Goal: Task Accomplishment & Management: Manage account settings

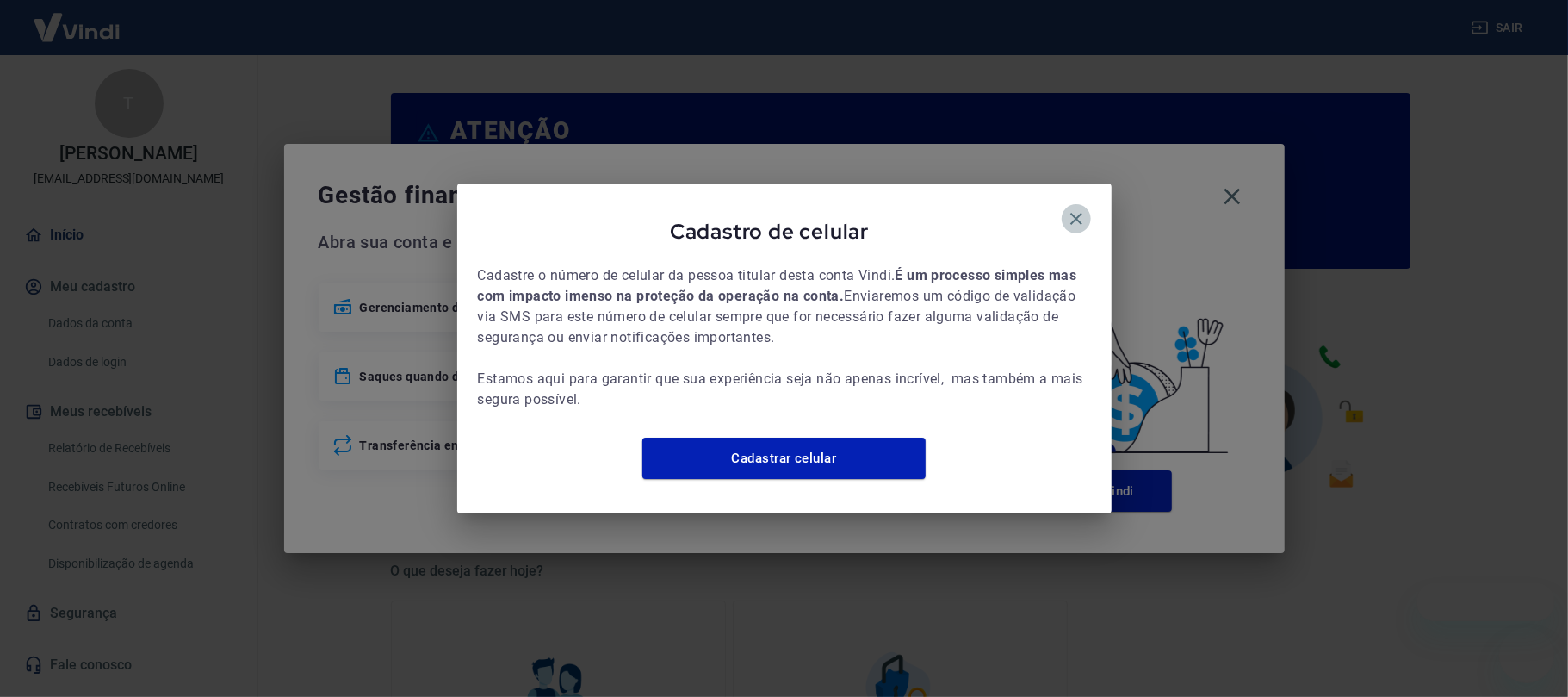
click at [1074, 204] on button "button" at bounding box center [1076, 219] width 29 height 29
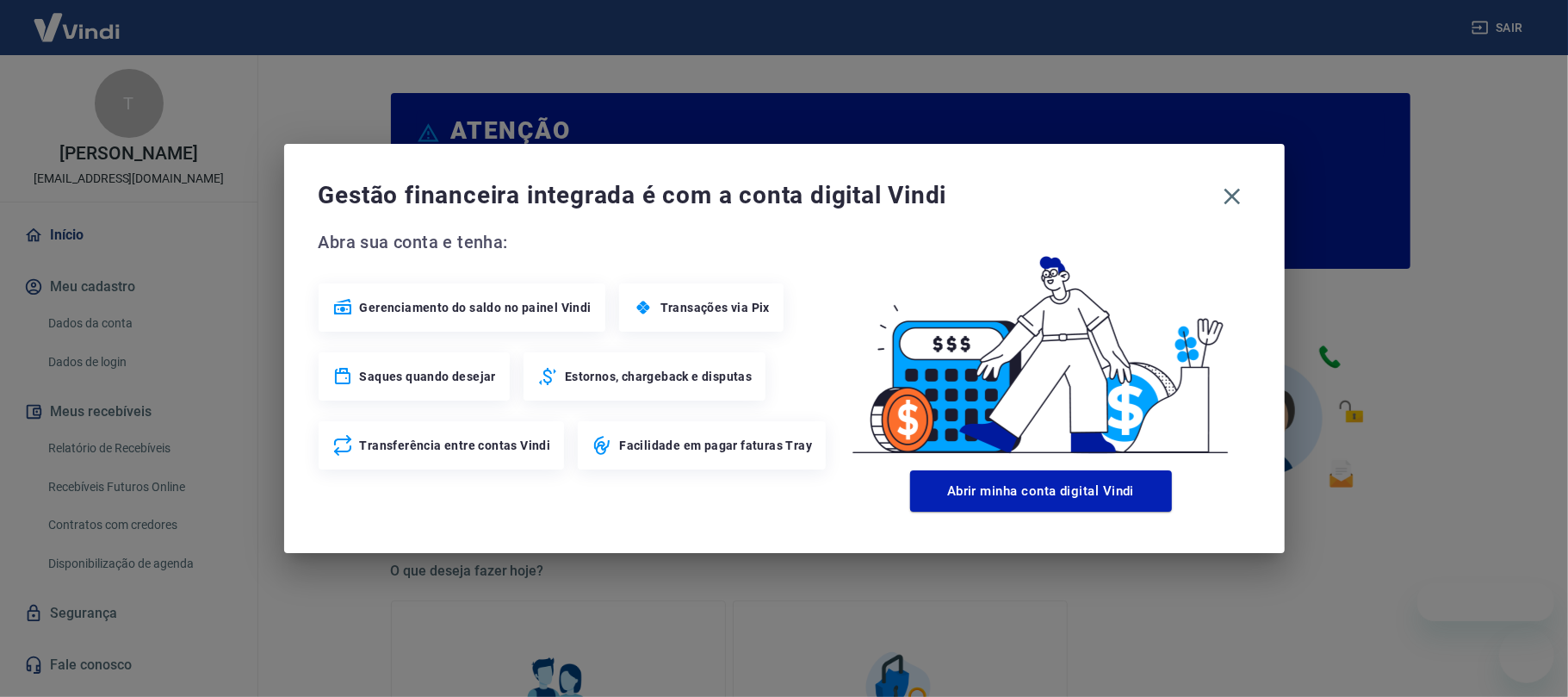
drag, startPoint x: 1078, startPoint y: 204, endPoint x: 1217, endPoint y: 198, distance: 139.1
click at [1078, 213] on icon "button" at bounding box center [1075, 219] width 12 height 12
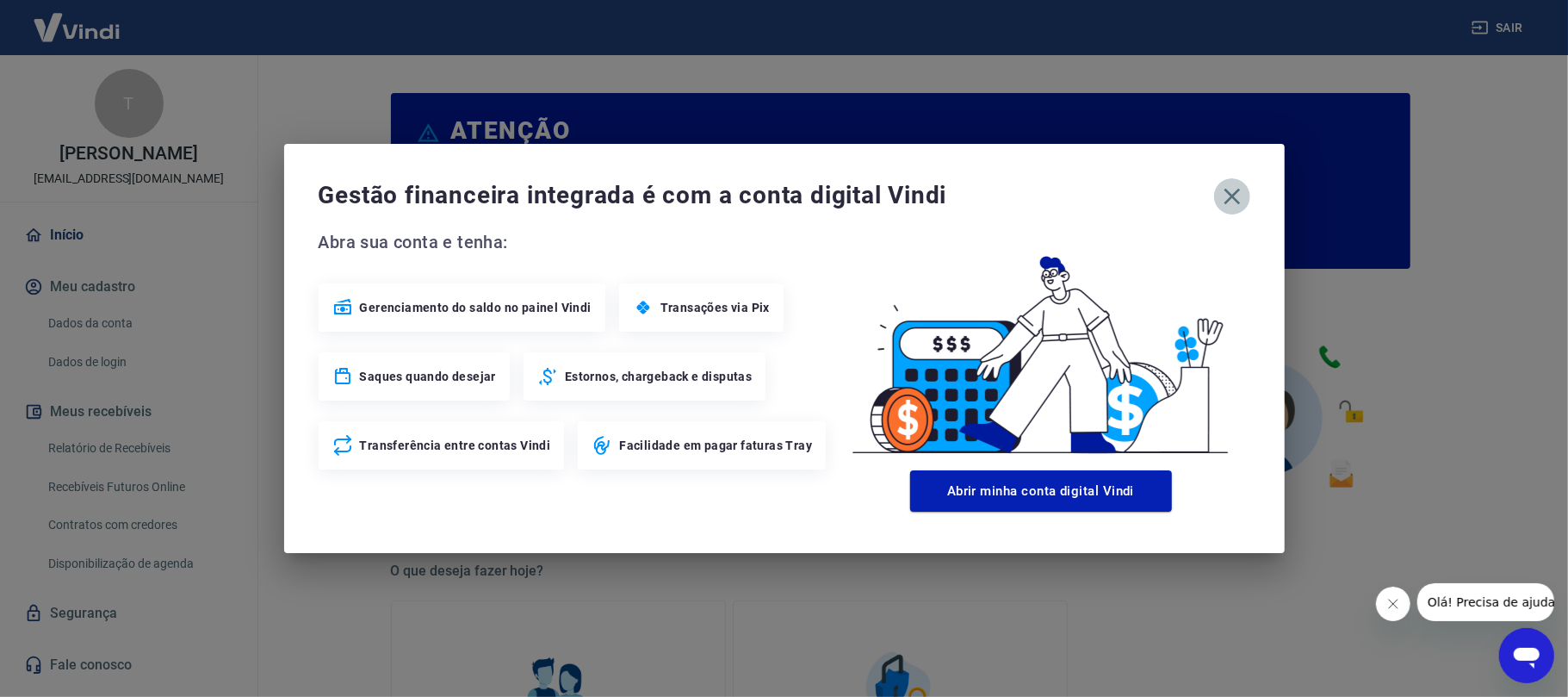
click at [1219, 197] on button "button" at bounding box center [1231, 196] width 36 height 36
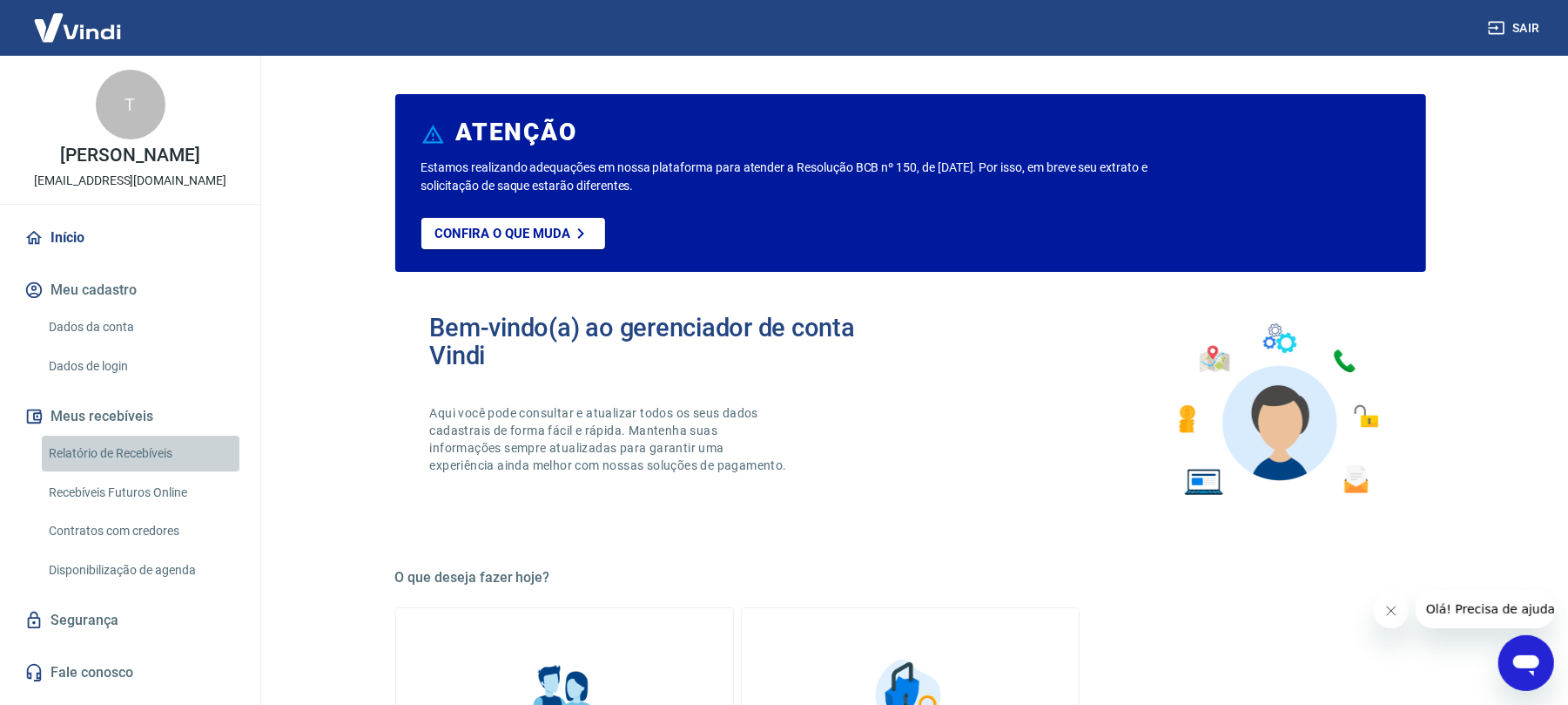
click at [144, 464] on link "Relatório de Recebíveis" at bounding box center [140, 454] width 197 height 36
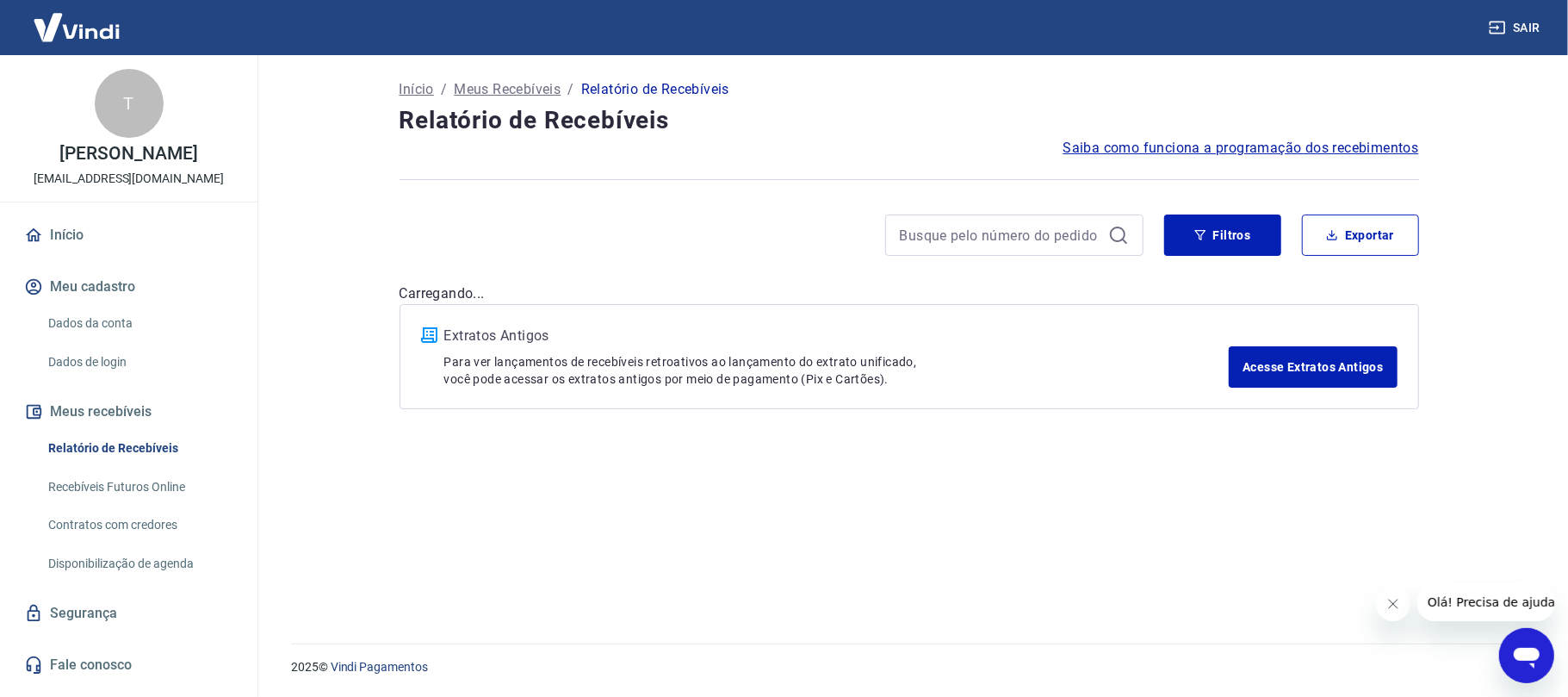
click at [1394, 607] on div at bounding box center [1465, 602] width 179 height 38
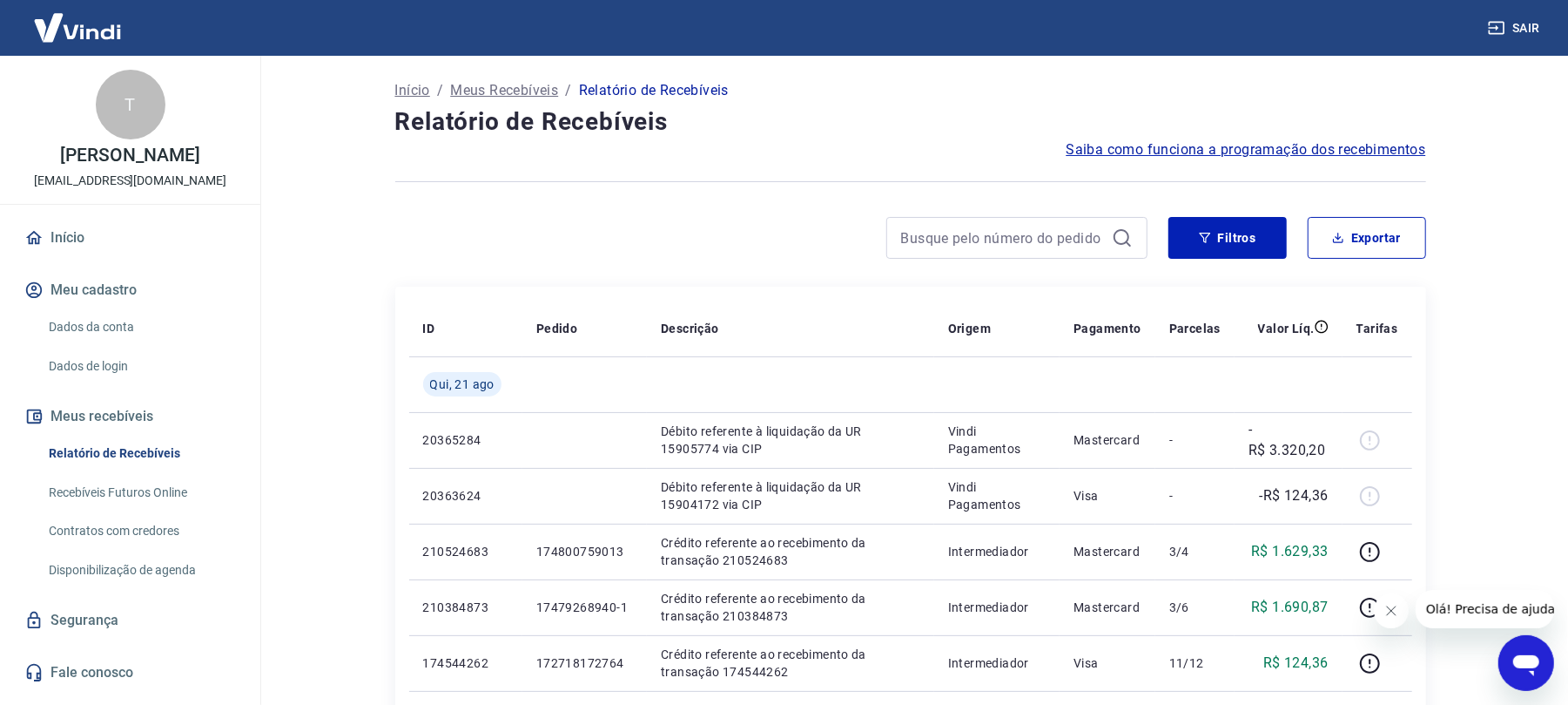
click at [1379, 607] on button "Fechar mensagem da empresa" at bounding box center [1389, 610] width 35 height 35
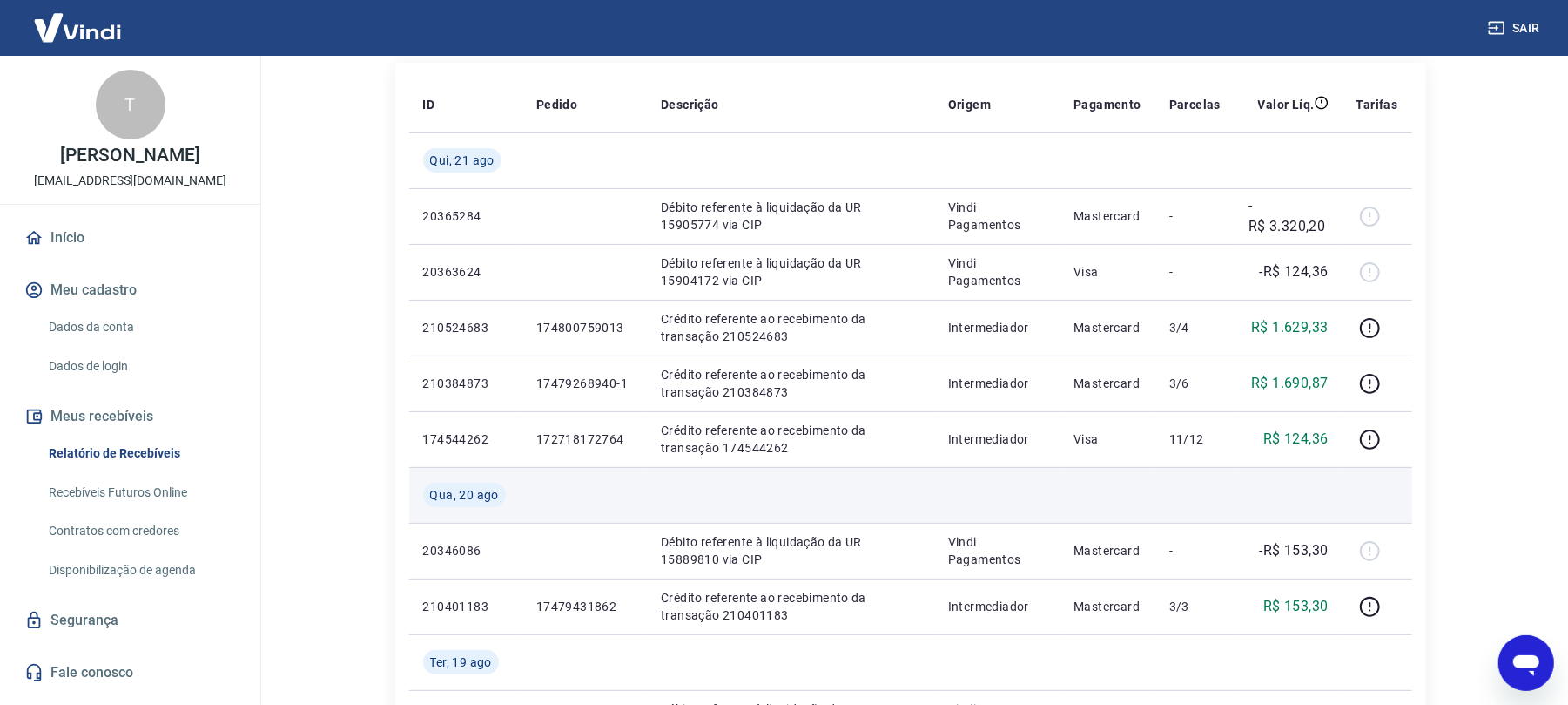
scroll to position [231, 0]
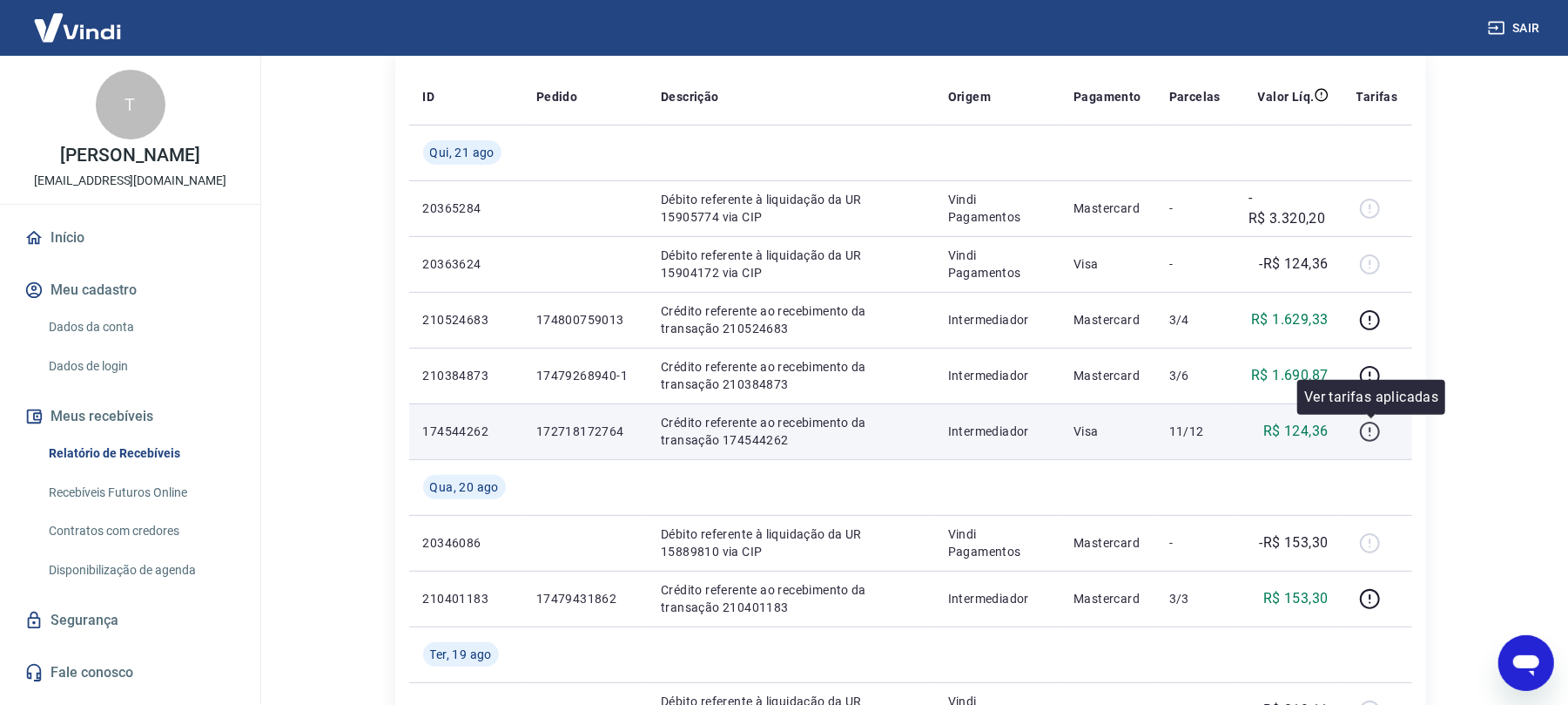
click at [1367, 437] on icon "button" at bounding box center [1370, 432] width 22 height 22
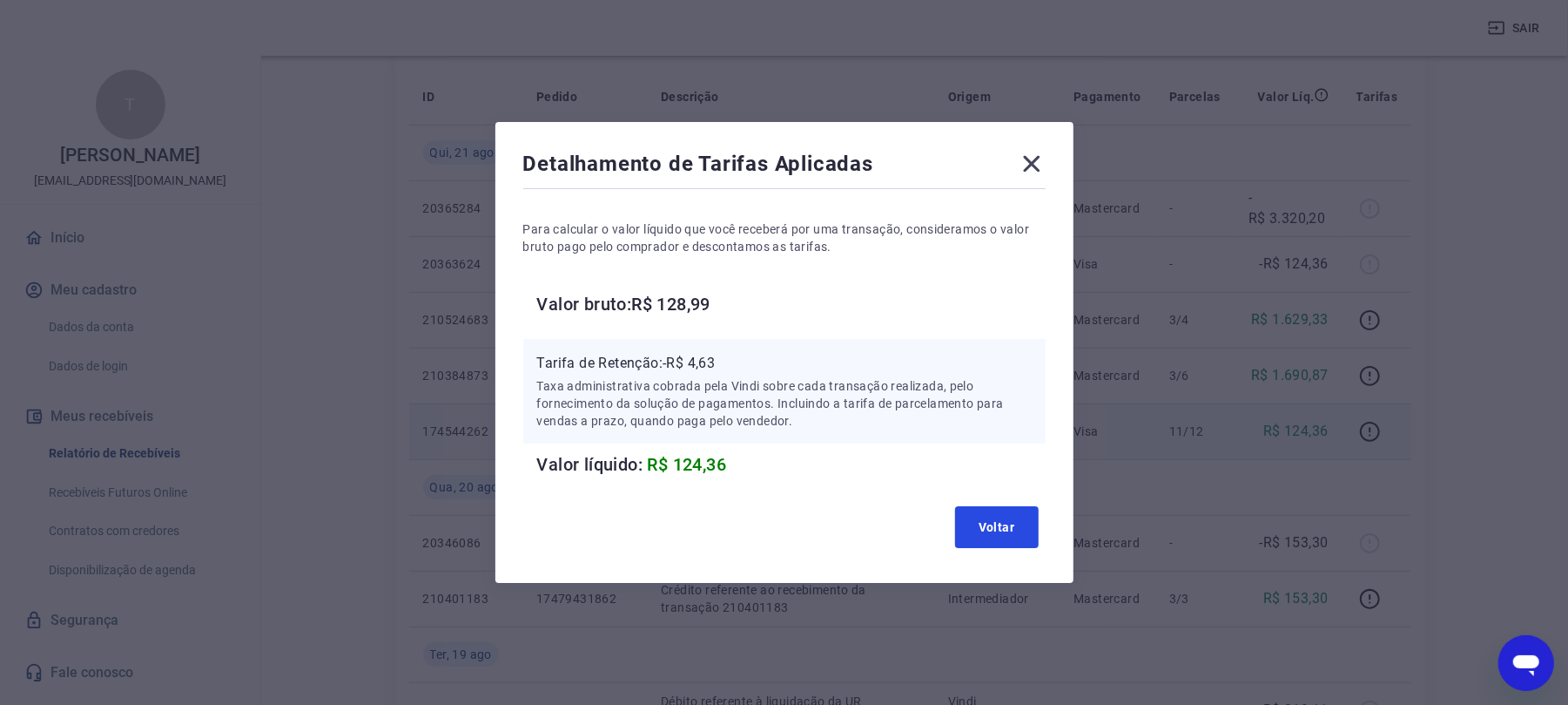
drag, startPoint x: 1035, startPoint y: 507, endPoint x: 1199, endPoint y: 443, distance: 176.0
click at [1032, 507] on button "Voltar" at bounding box center [996, 527] width 83 height 42
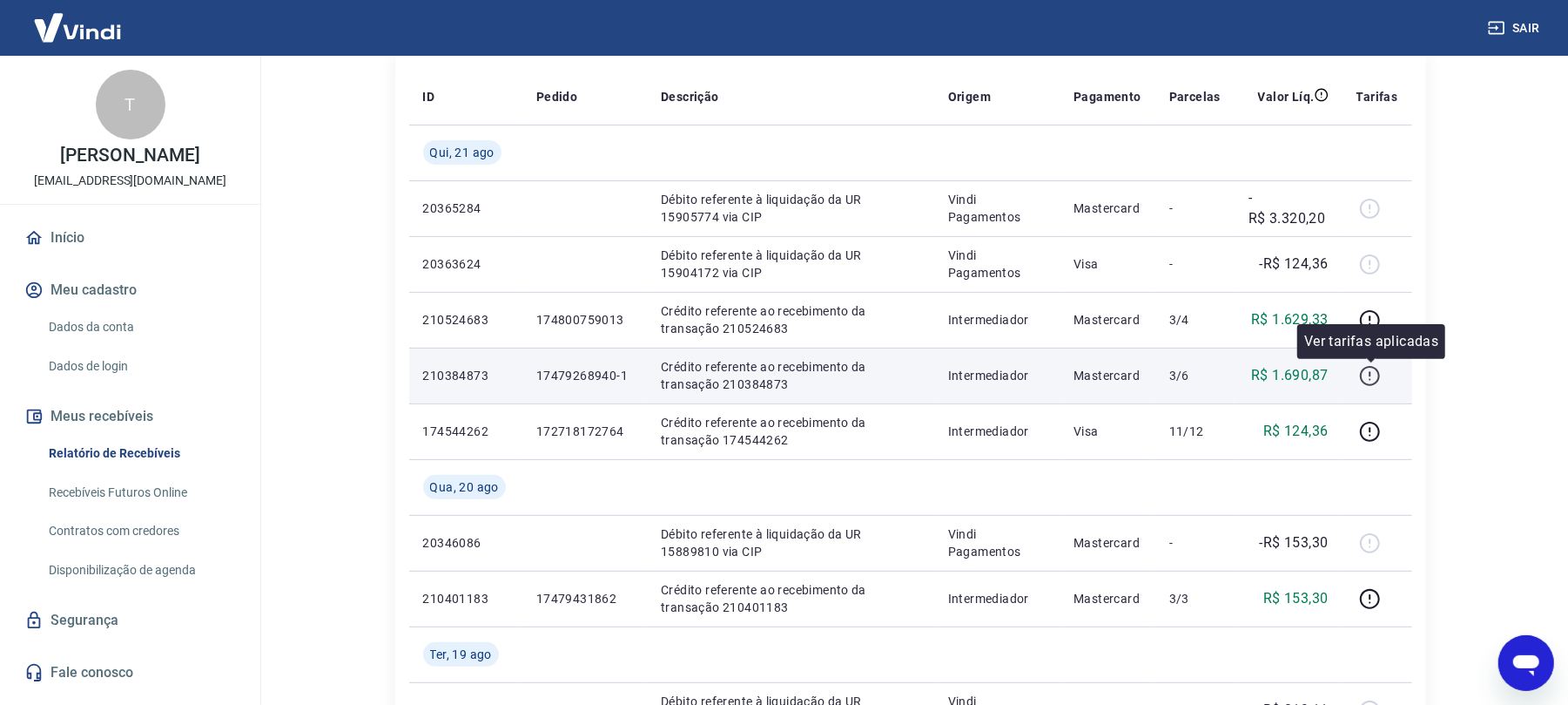
click at [1377, 379] on icon "button" at bounding box center [1370, 376] width 22 height 22
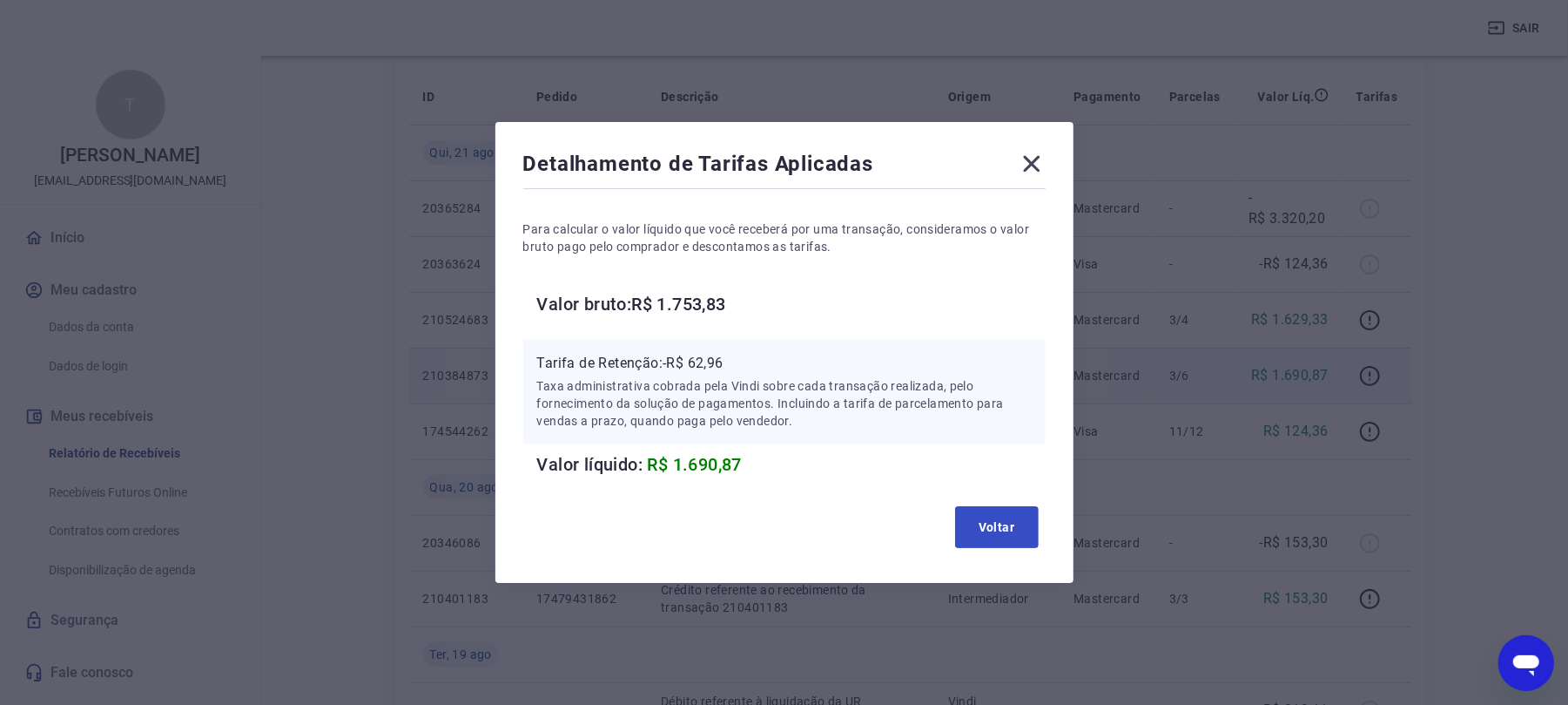
drag, startPoint x: 1011, startPoint y: 558, endPoint x: 1013, endPoint y: 545, distance: 13.2
click at [1011, 551] on div "Detalhamento de Tarifas Aplicadas Para calcular o valor líquido que você recebe…" at bounding box center [784, 352] width 579 height 461
click at [1017, 542] on button "Voltar" at bounding box center [996, 527] width 83 height 42
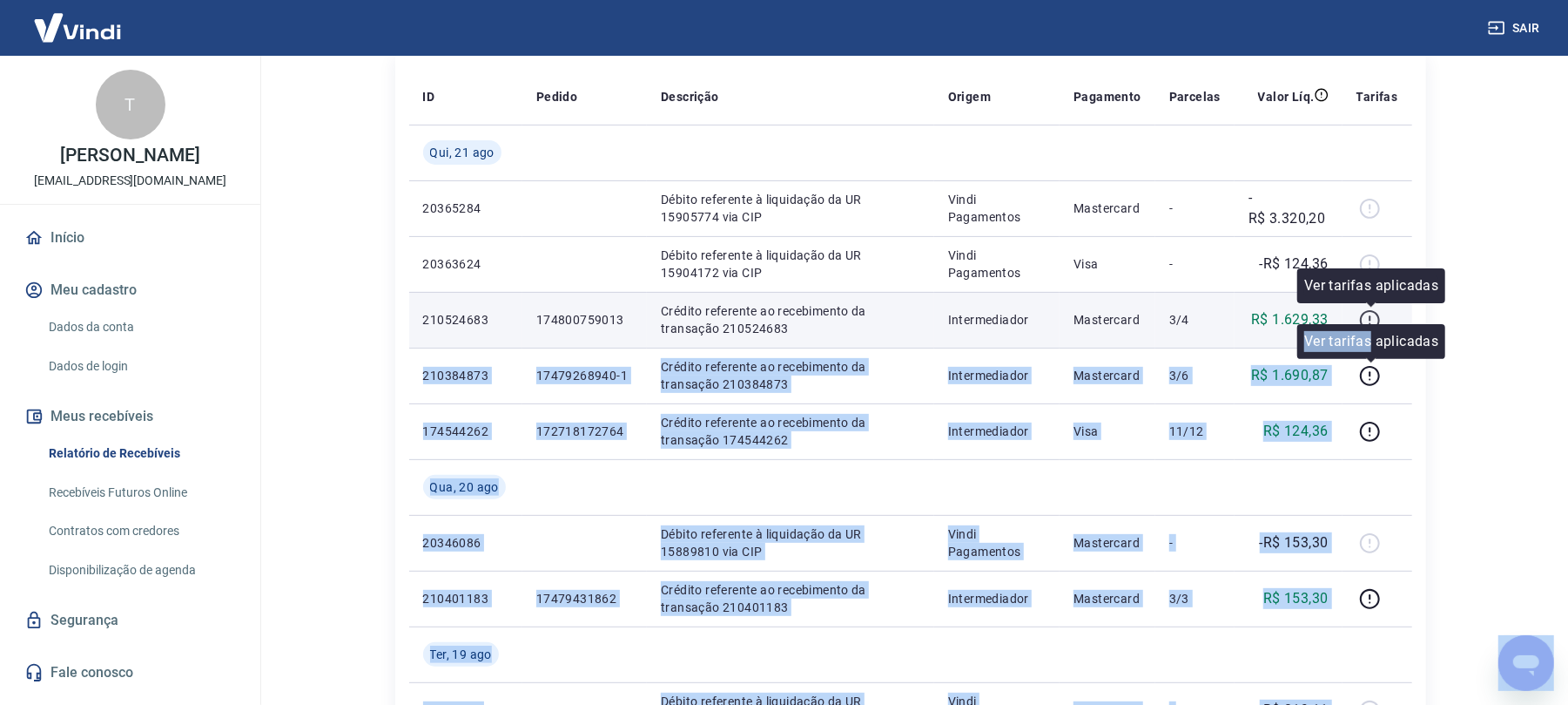
click at [1372, 322] on body "Sair T Tamara Figueiredo Capristo tamarafcapristo@gmail.com Início Meu cadastro…" at bounding box center [784, 121] width 1568 height 705
click at [1372, 317] on icon "button" at bounding box center [1371, 318] width 2 height 5
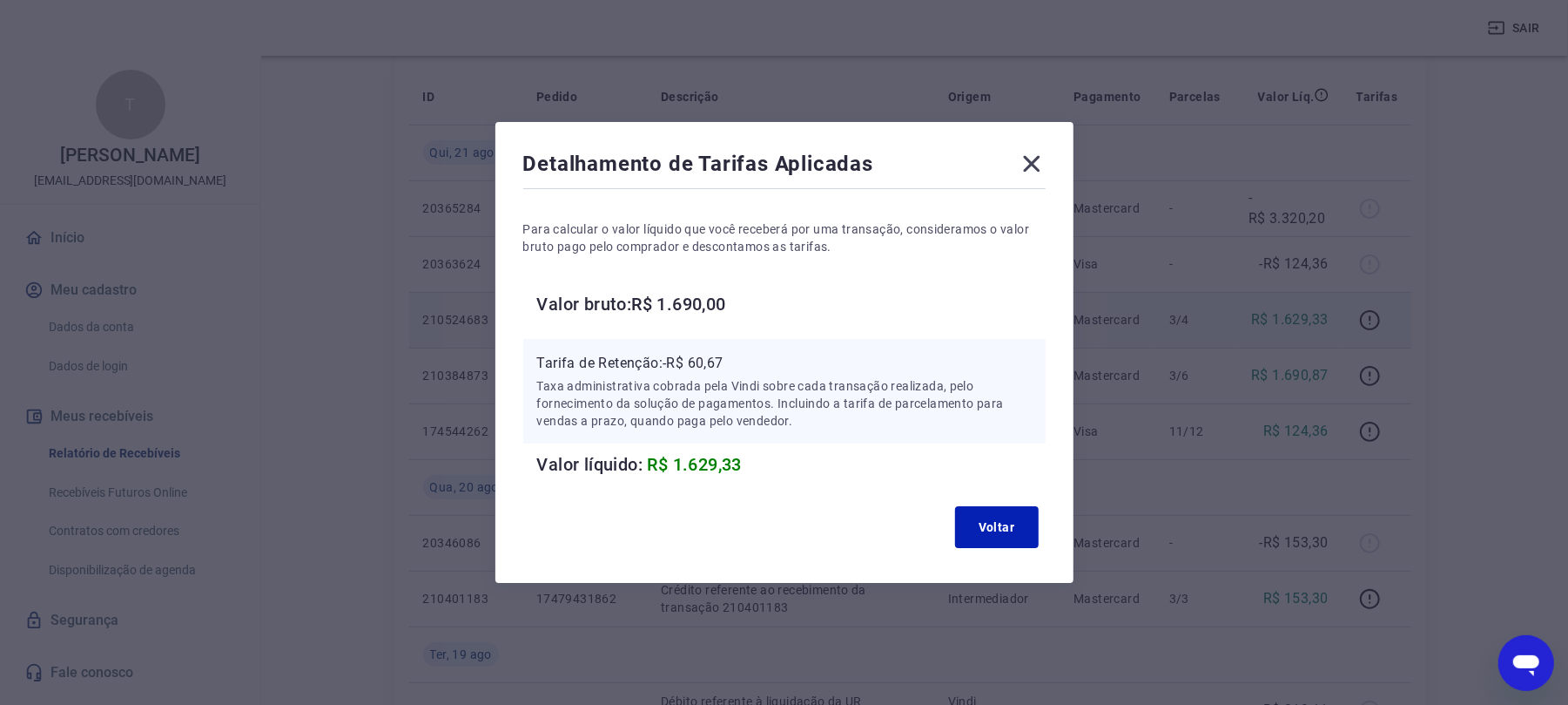
drag, startPoint x: 1042, startPoint y: 158, endPoint x: 989, endPoint y: 11, distance: 156.3
click at [1032, 137] on div "Detalhamento de Tarifas Aplicadas Para calcular o valor líquido que você recebe…" at bounding box center [784, 352] width 579 height 461
click at [1029, 162] on icon at bounding box center [1032, 164] width 28 height 28
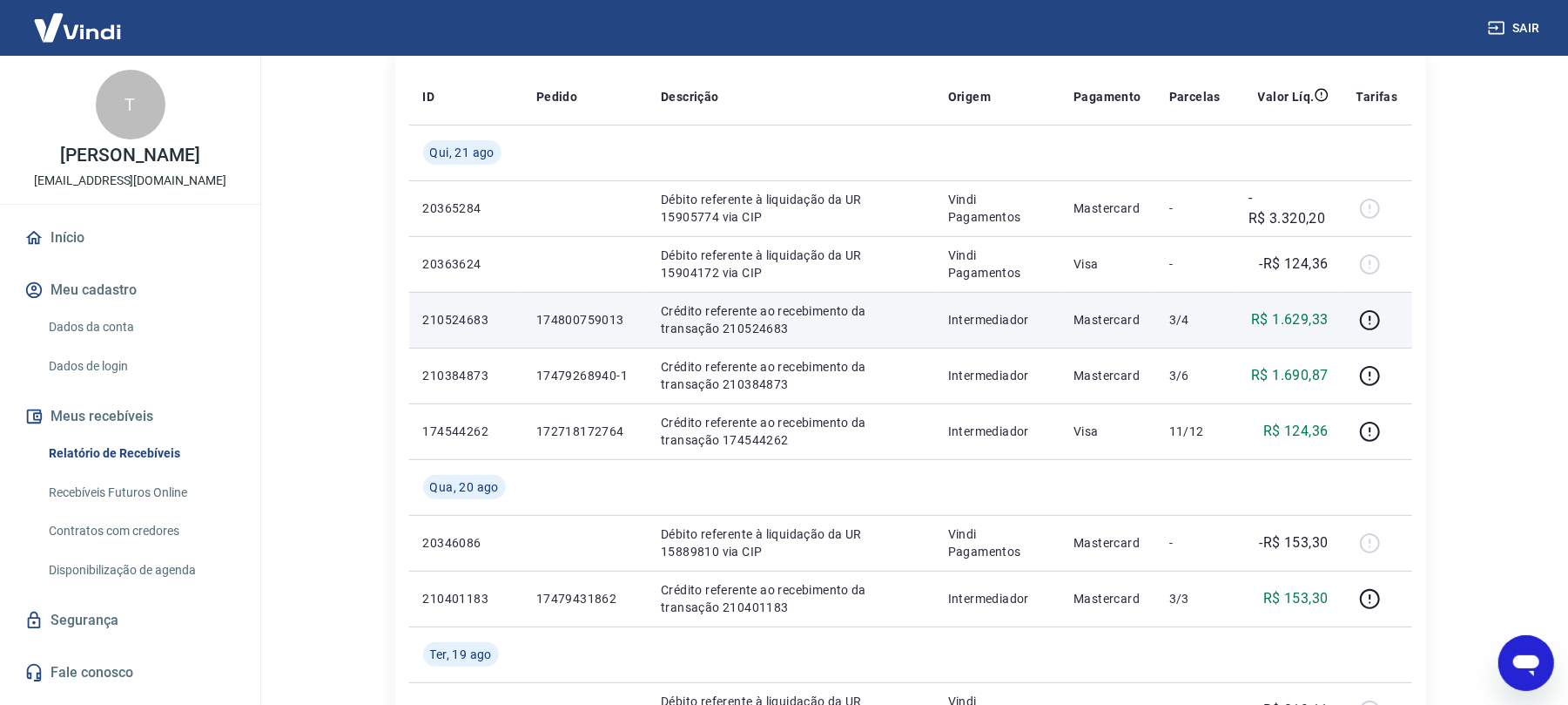
click at [1503, 2] on div "Sair" at bounding box center [784, 28] width 1568 height 56
click at [1521, 32] on button "Sair" at bounding box center [1515, 28] width 63 height 32
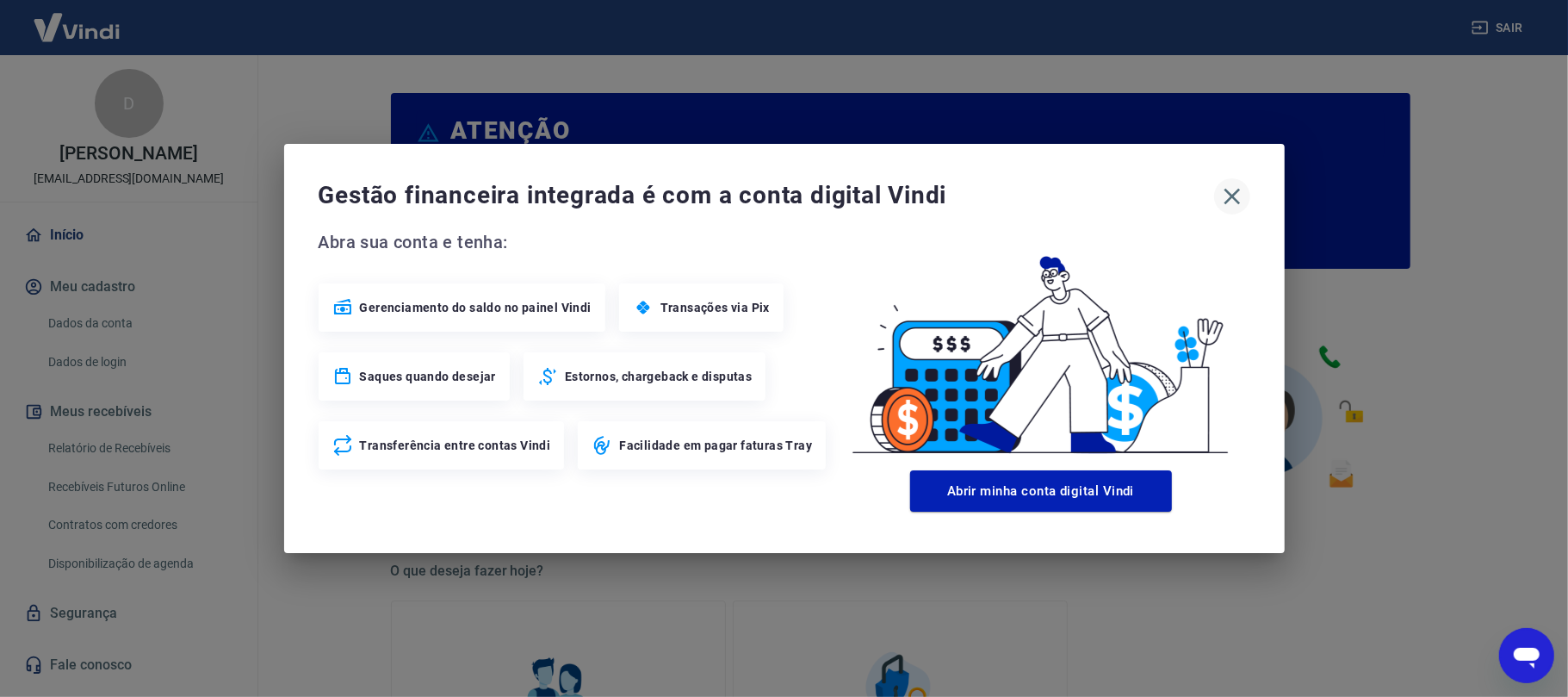
click at [1240, 193] on icon "button" at bounding box center [1231, 196] width 27 height 27
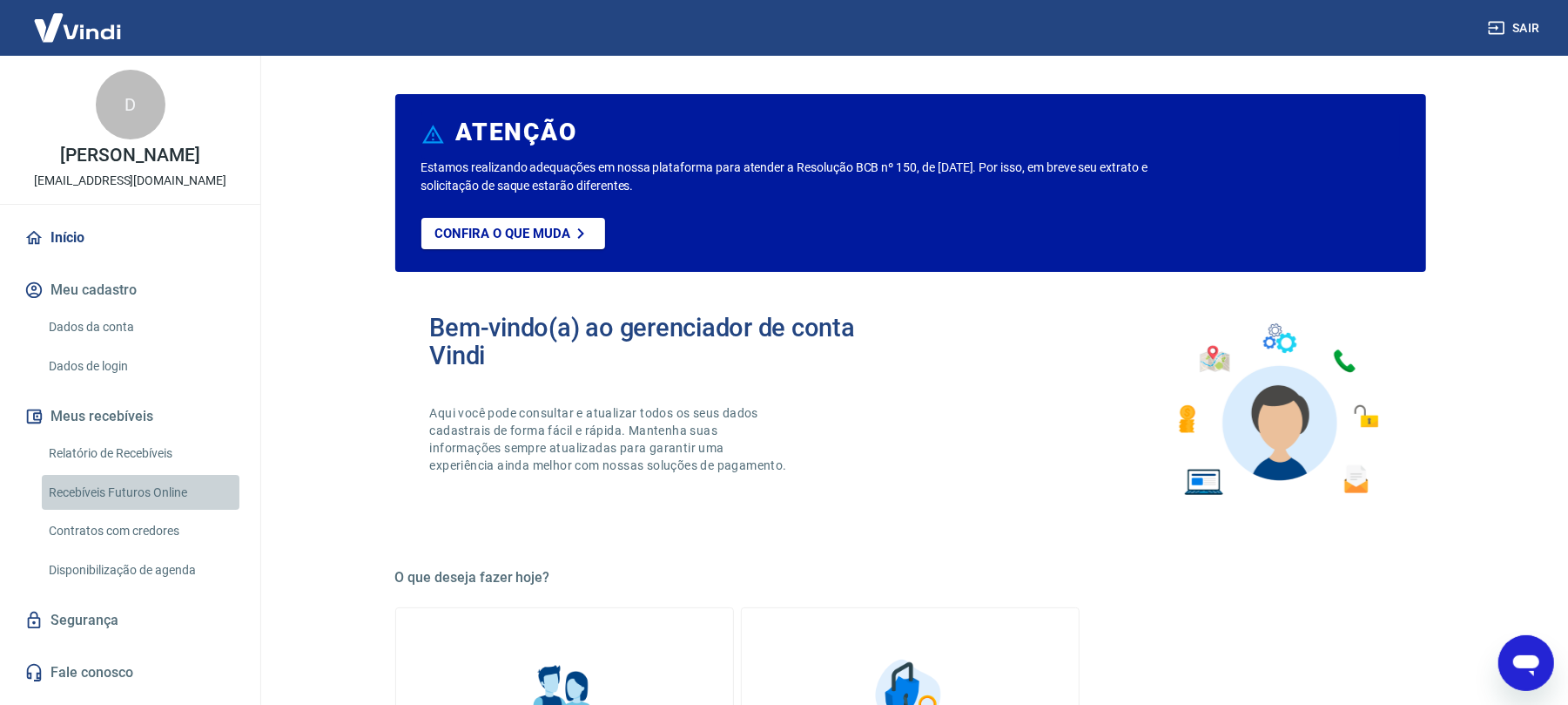
click at [169, 489] on link "Recebíveis Futuros Online" at bounding box center [140, 493] width 197 height 36
click at [150, 457] on link "Relatório de Recebíveis" at bounding box center [140, 454] width 197 height 36
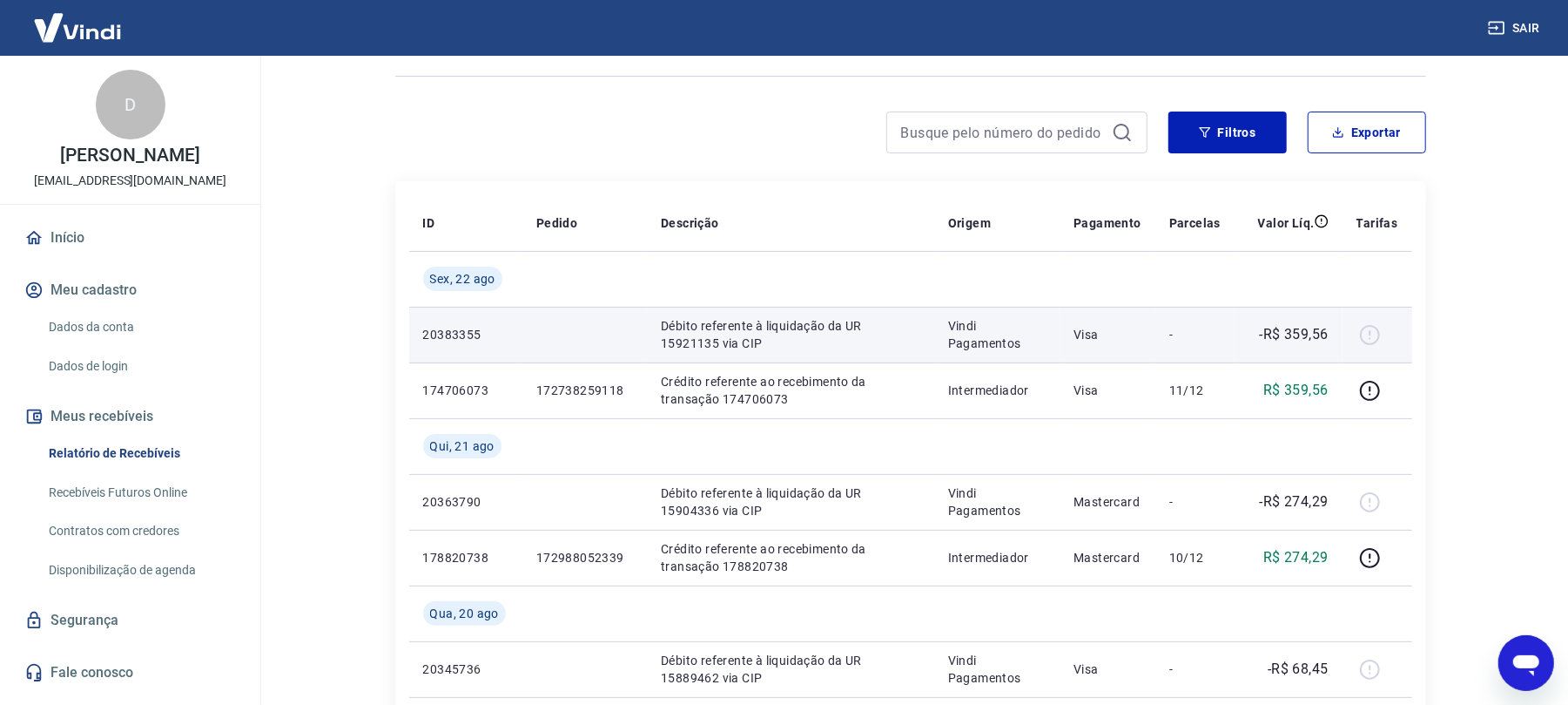
scroll to position [231, 0]
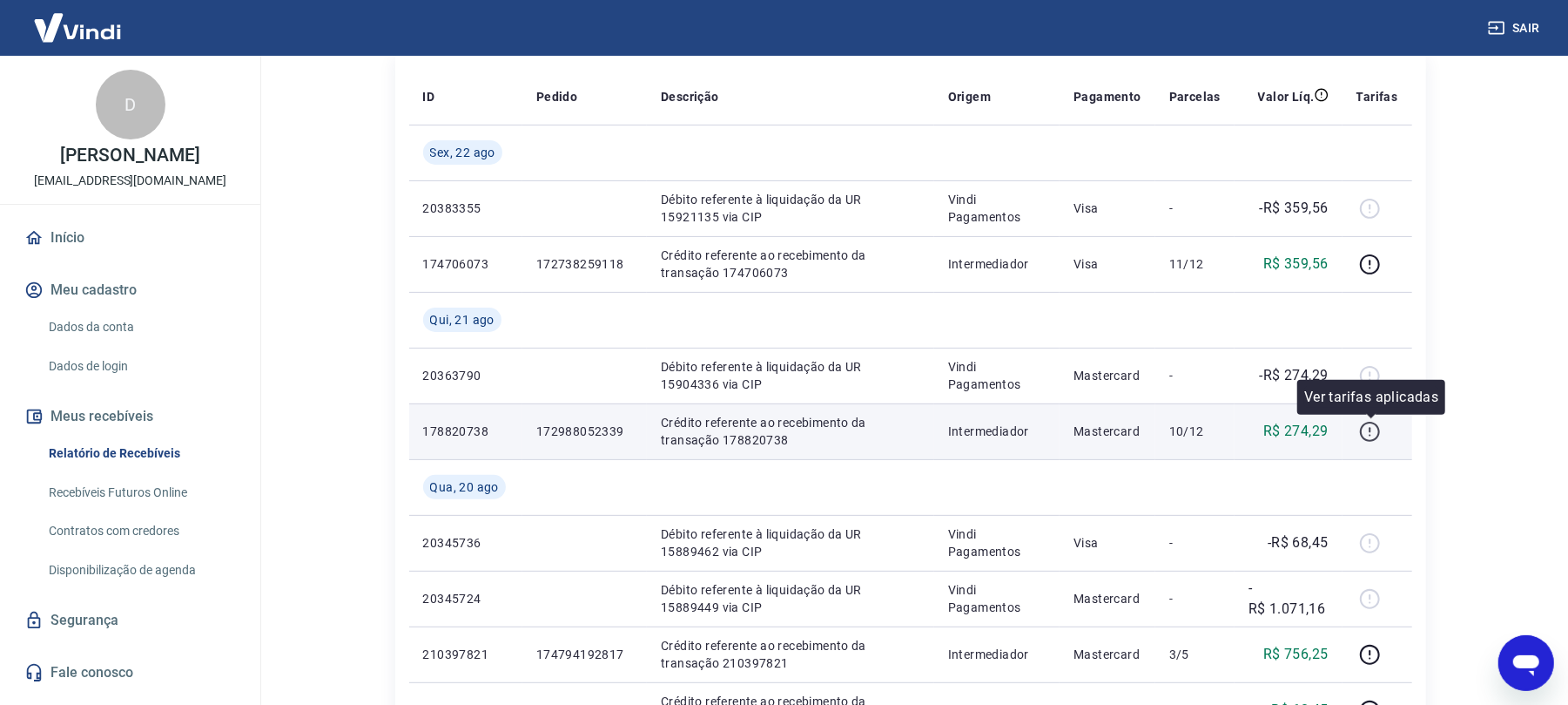
click at [1379, 432] on icon "button" at bounding box center [1370, 432] width 22 height 22
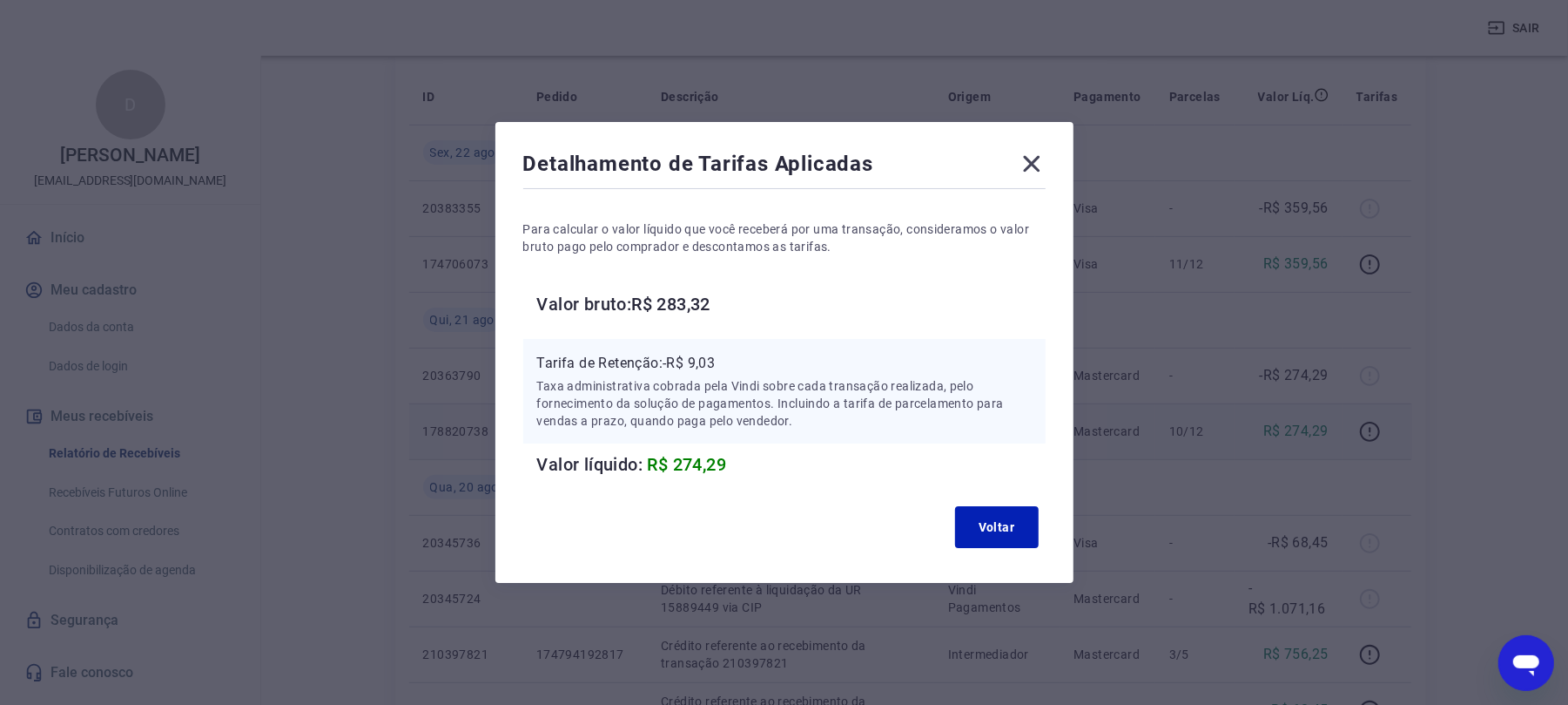
click at [1041, 173] on icon at bounding box center [1032, 164] width 28 height 28
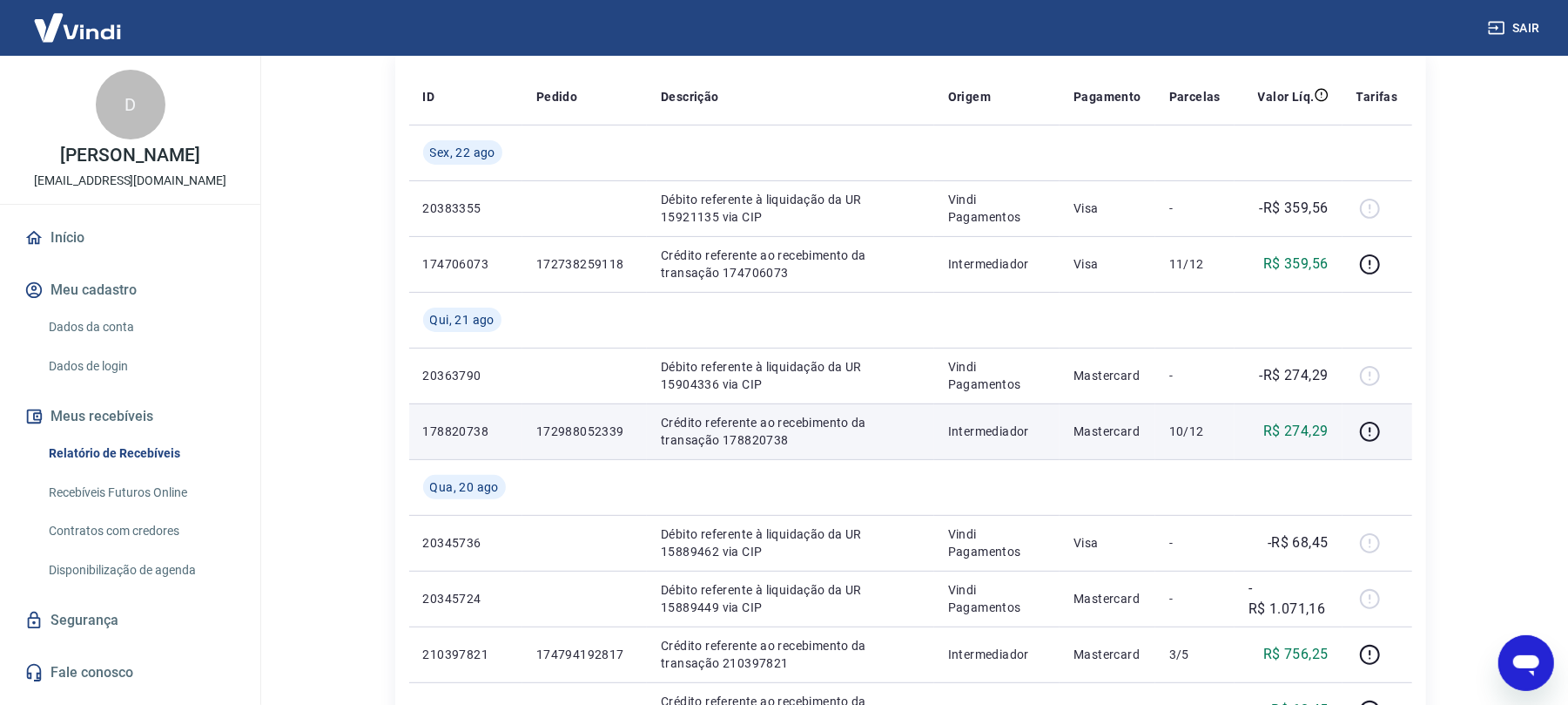
drag, startPoint x: 1471, startPoint y: 35, endPoint x: 1503, endPoint y: 39, distance: 32.2
click at [1472, 35] on div "Sair" at bounding box center [784, 28] width 1568 height 56
click at [1512, 28] on button "Sair" at bounding box center [1515, 28] width 63 height 32
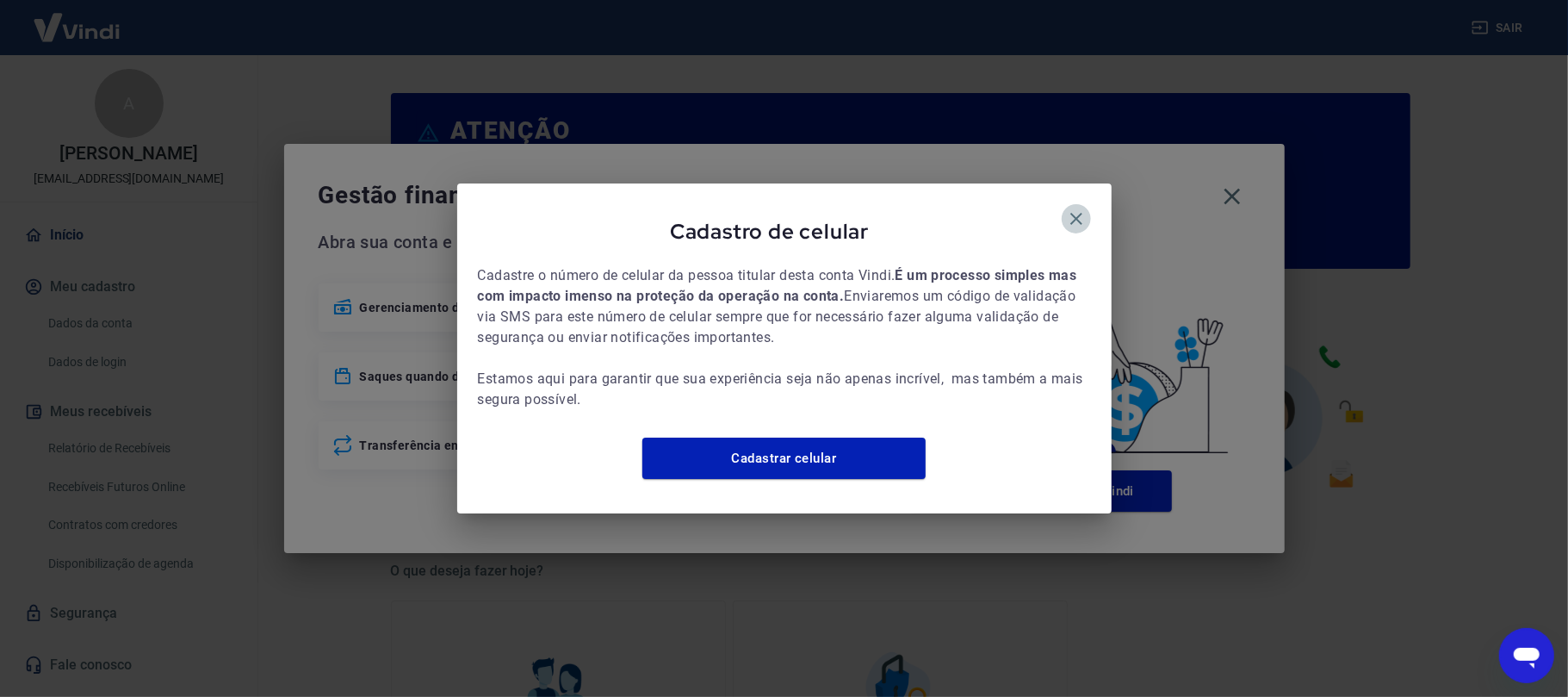
drag, startPoint x: 1069, startPoint y: 217, endPoint x: 1193, endPoint y: 201, distance: 125.0
click at [1079, 212] on icon "button" at bounding box center [1075, 218] width 21 height 21
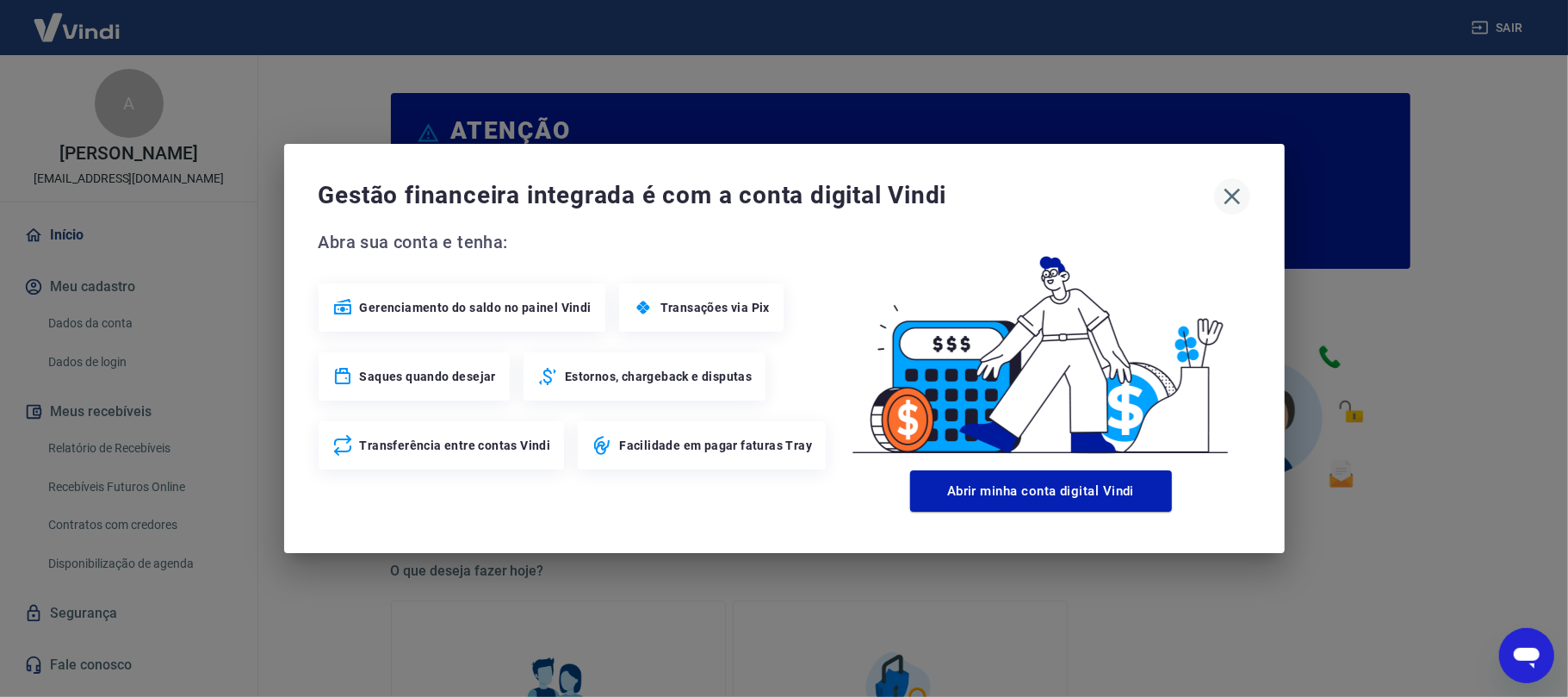
drag, startPoint x: 1214, startPoint y: 193, endPoint x: 1228, endPoint y: 191, distance: 14.1
click at [1217, 193] on button "button" at bounding box center [1231, 196] width 36 height 36
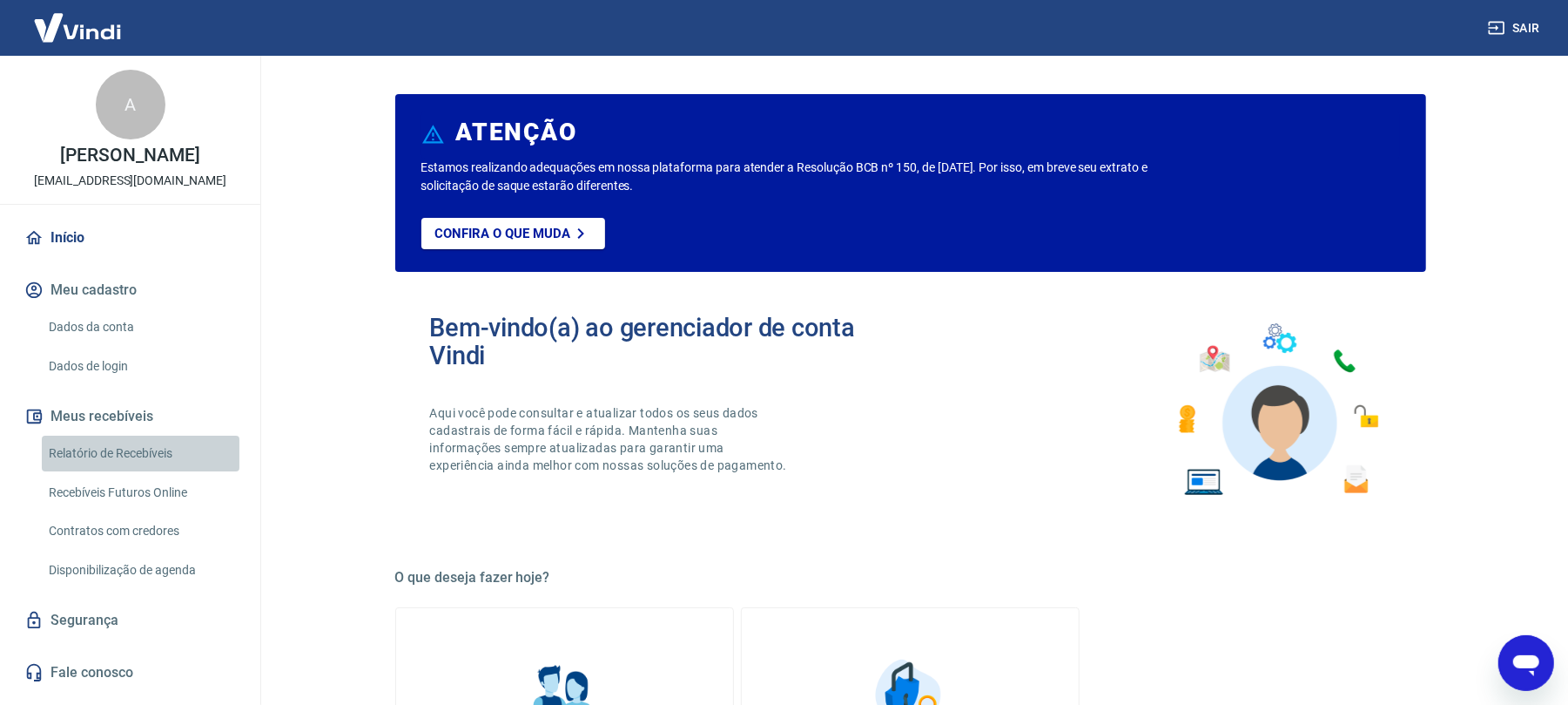
click at [140, 471] on link "Relatório de Recebíveis" at bounding box center [140, 454] width 197 height 36
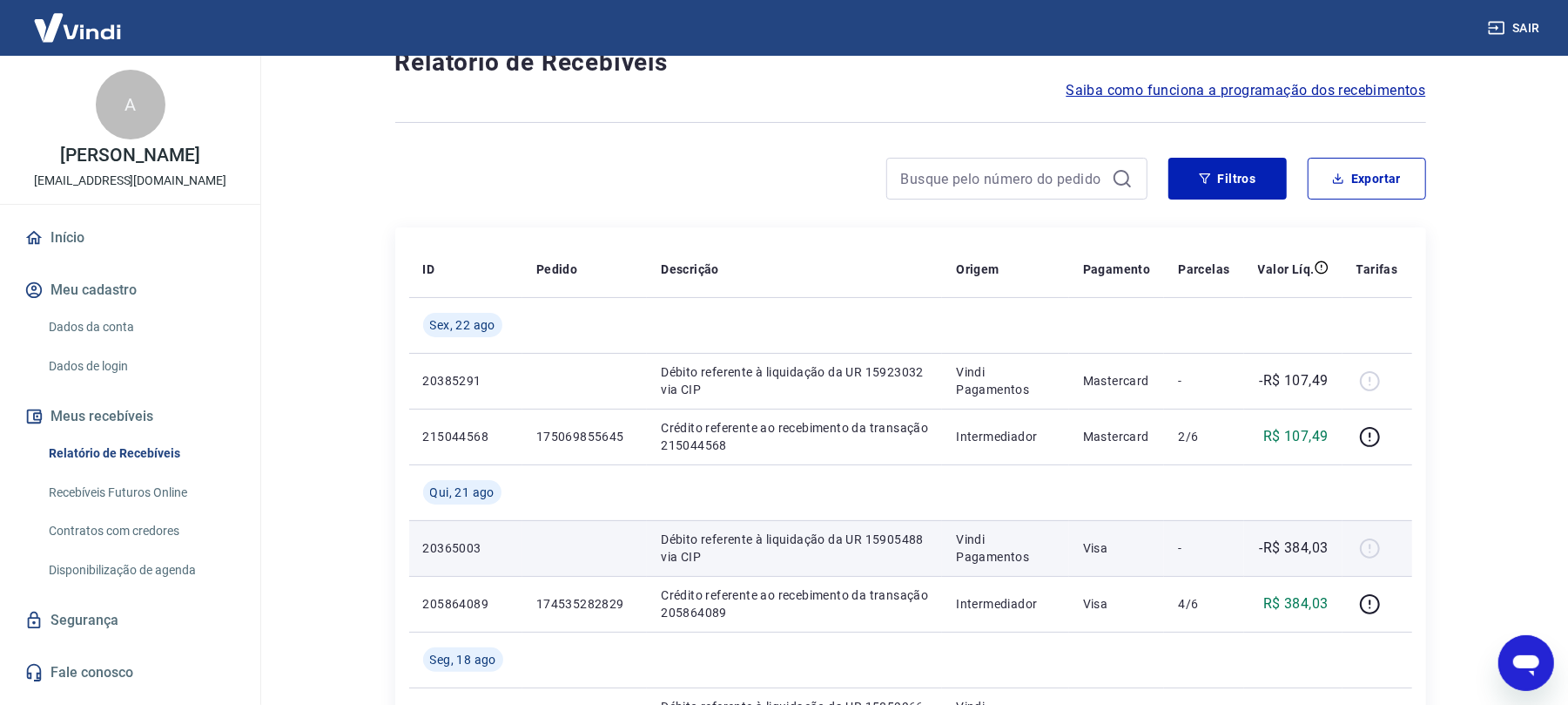
scroll to position [116, 0]
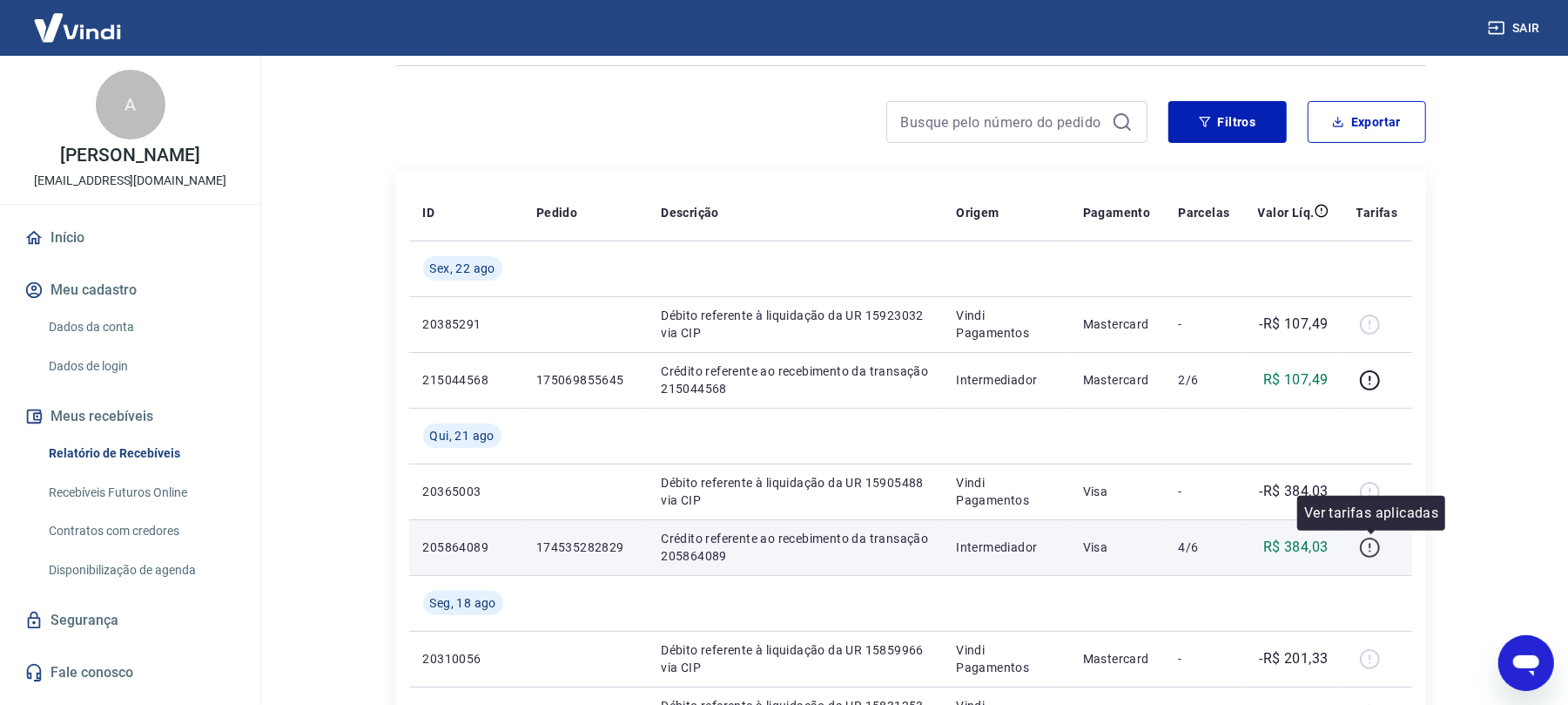
drag, startPoint x: 1355, startPoint y: 565, endPoint x: 1370, endPoint y: 547, distance: 23.4
click at [1357, 562] on td at bounding box center [1377, 547] width 69 height 56
click at [1375, 542] on icon "button" at bounding box center [1370, 547] width 22 height 22
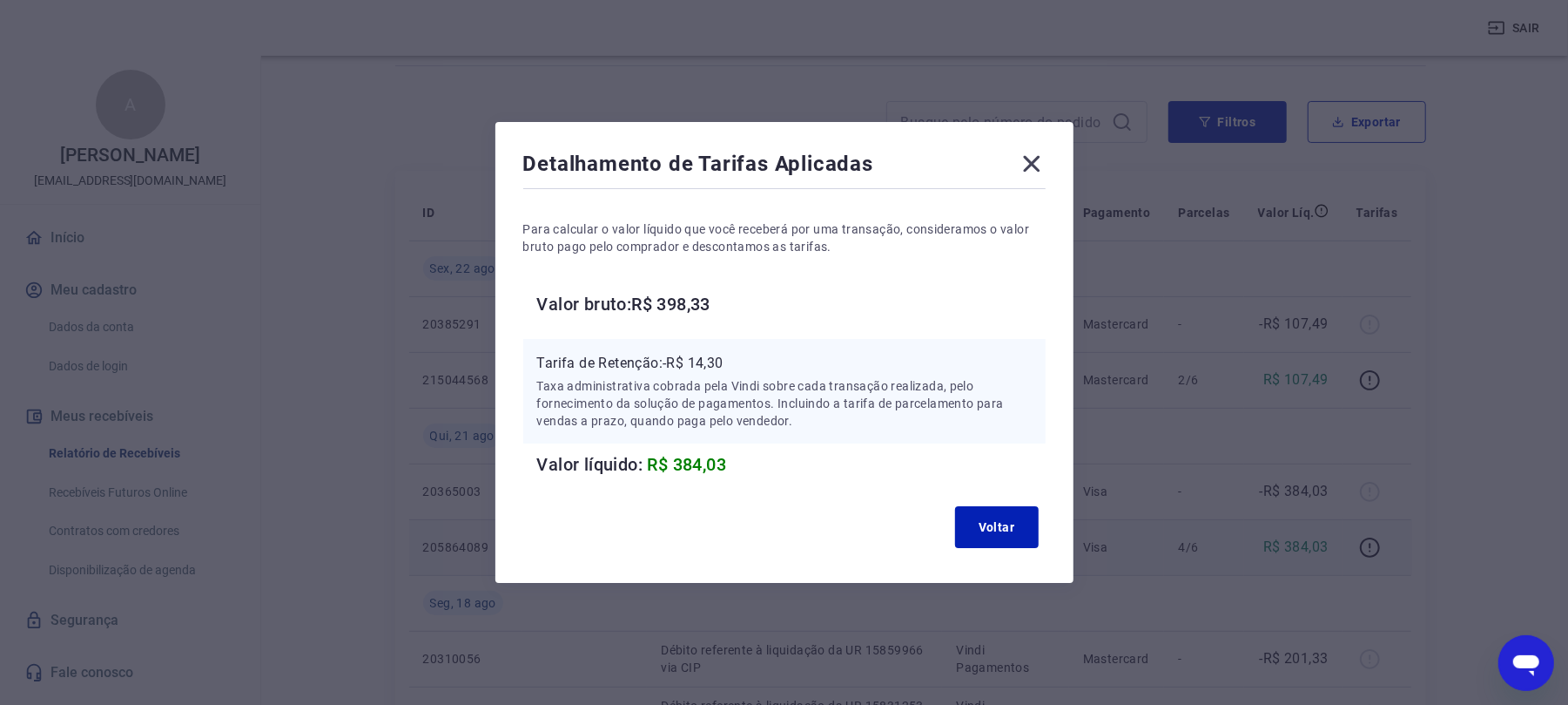
click at [1043, 169] on icon at bounding box center [1032, 164] width 28 height 28
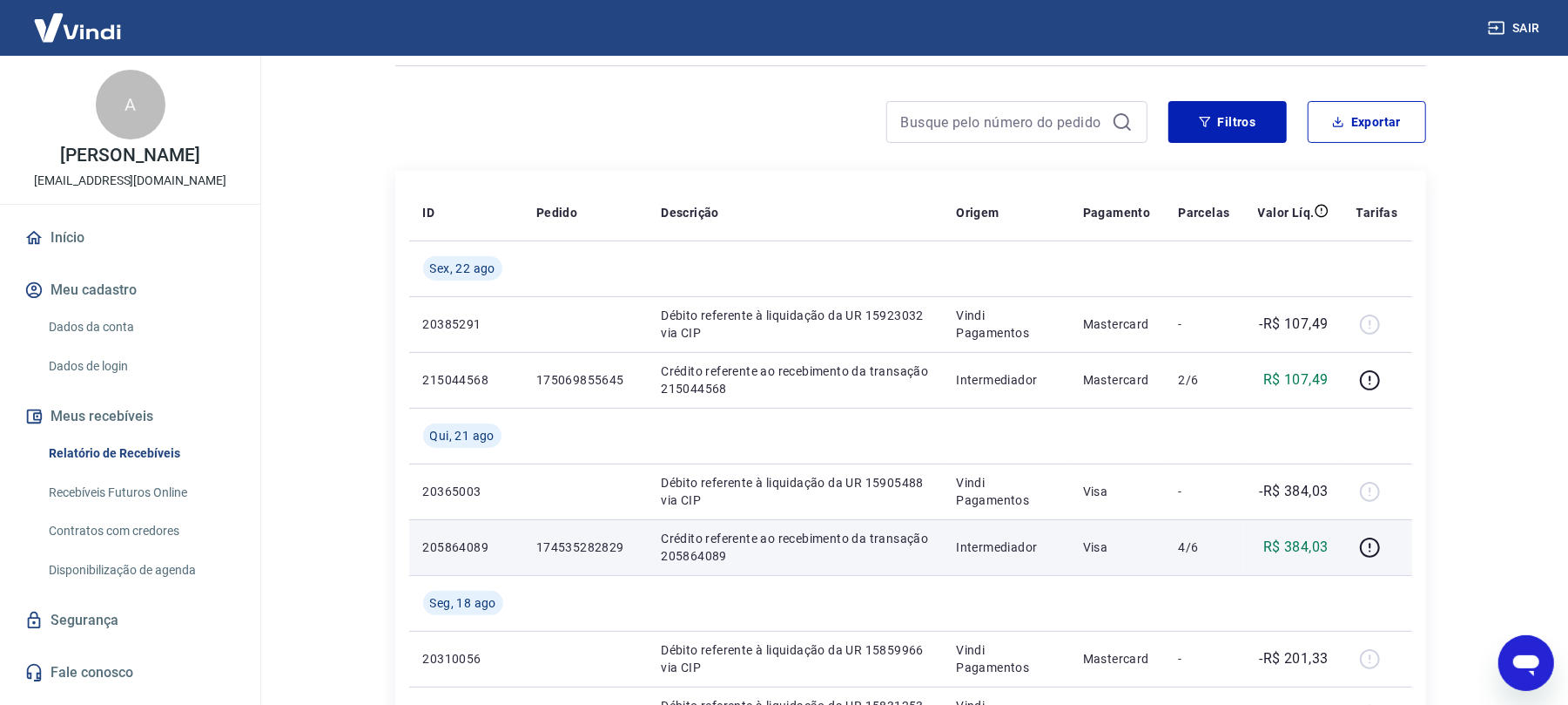
click at [1512, 39] on button "Sair" at bounding box center [1515, 28] width 63 height 32
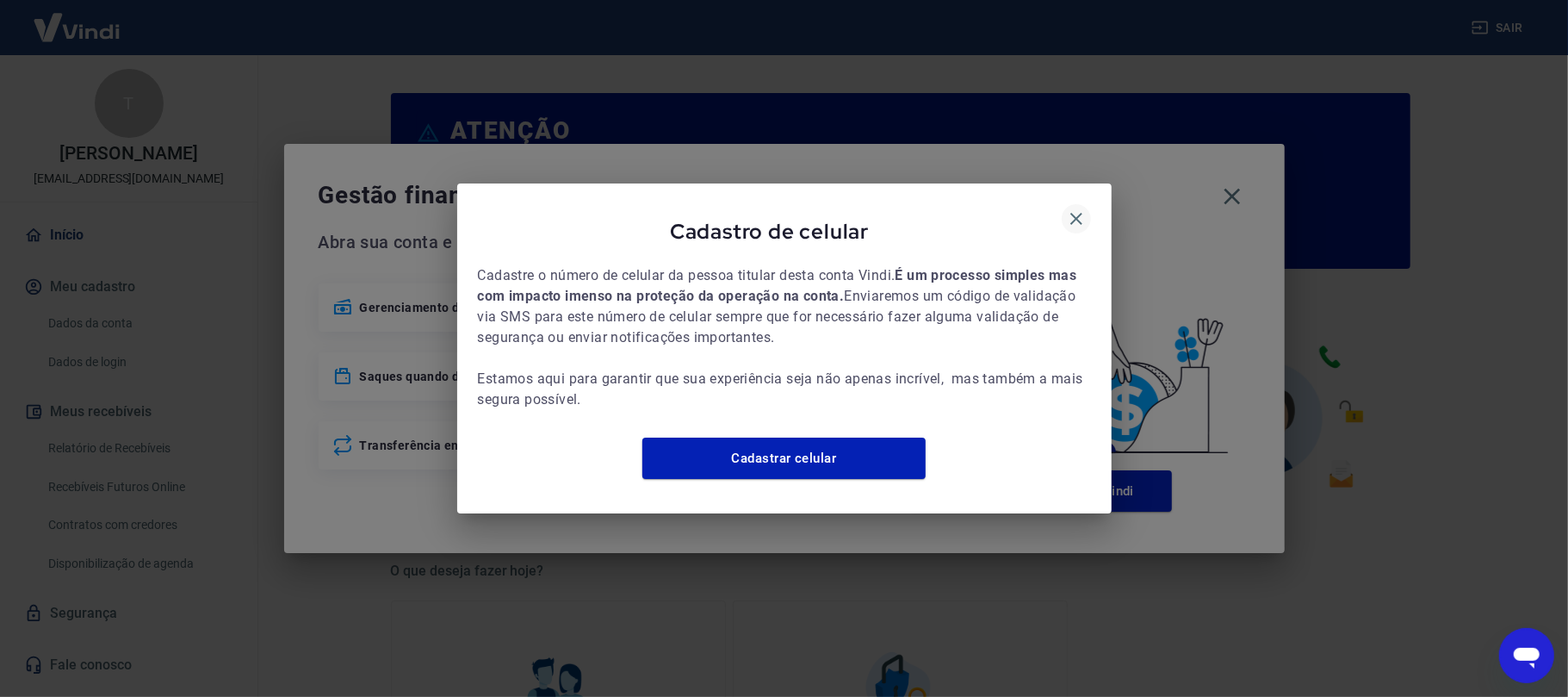
click at [1072, 208] on icon "button" at bounding box center [1075, 218] width 21 height 21
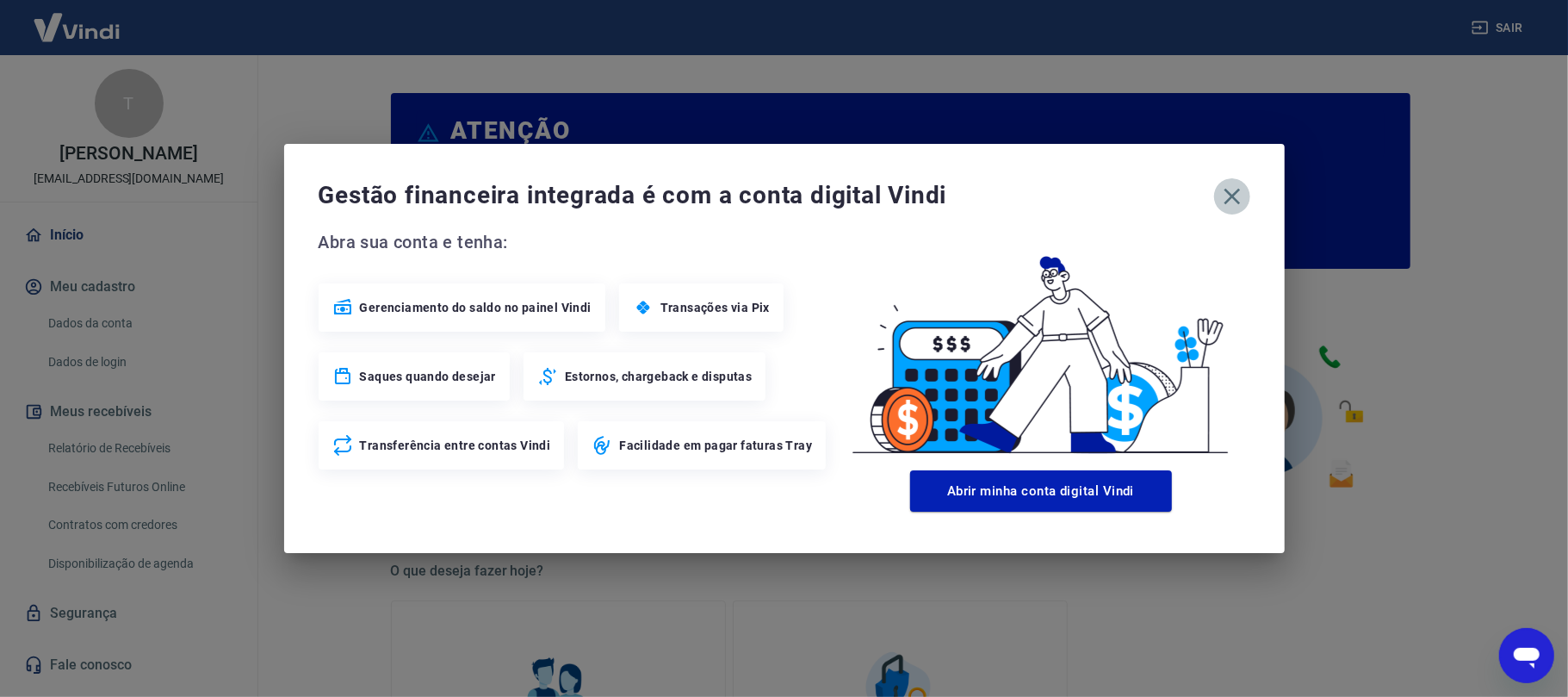
drag, startPoint x: 1243, startPoint y: 181, endPoint x: 1237, endPoint y: 194, distance: 14.3
click at [1243, 186] on button "button" at bounding box center [1231, 196] width 36 height 36
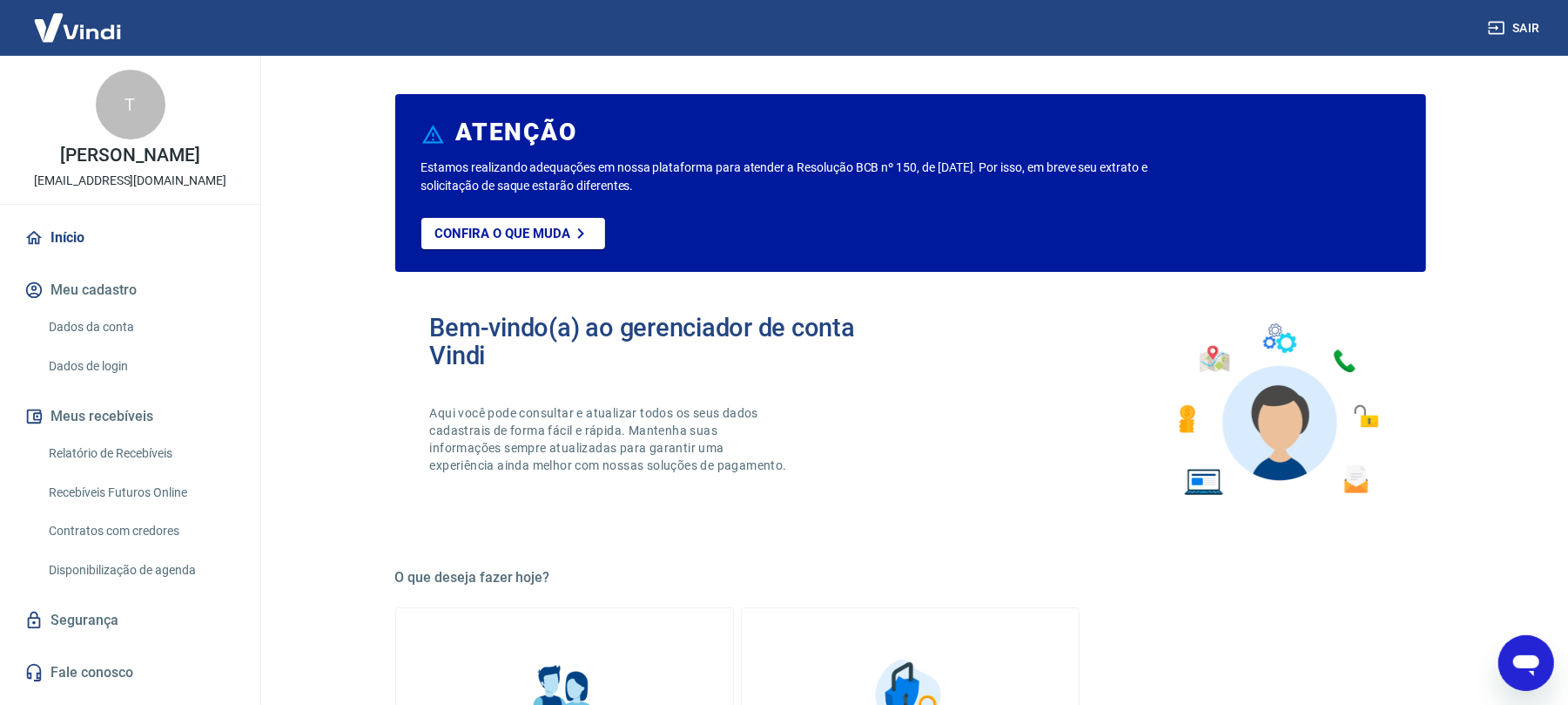
click at [105, 447] on link "Relatório de Recebíveis" at bounding box center [140, 454] width 197 height 36
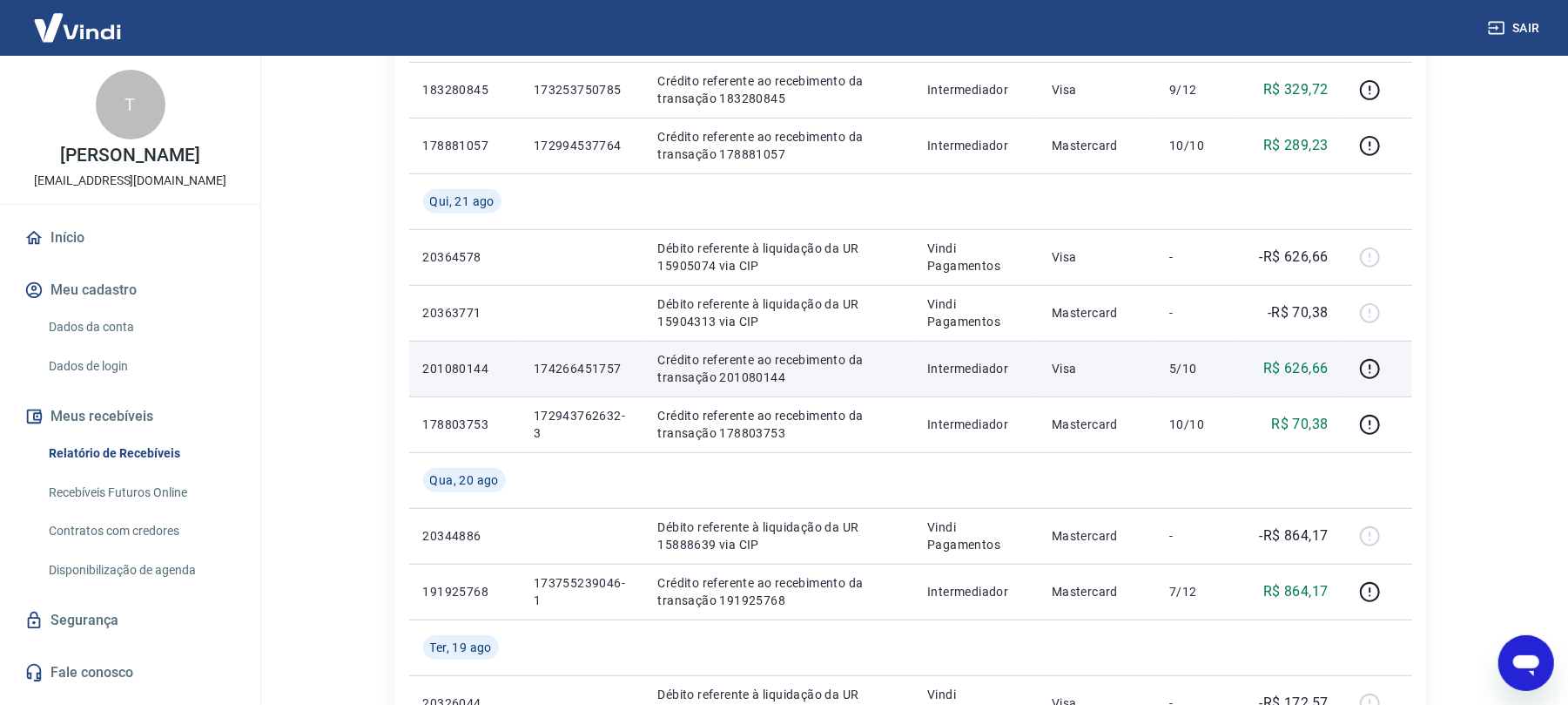
scroll to position [465, 0]
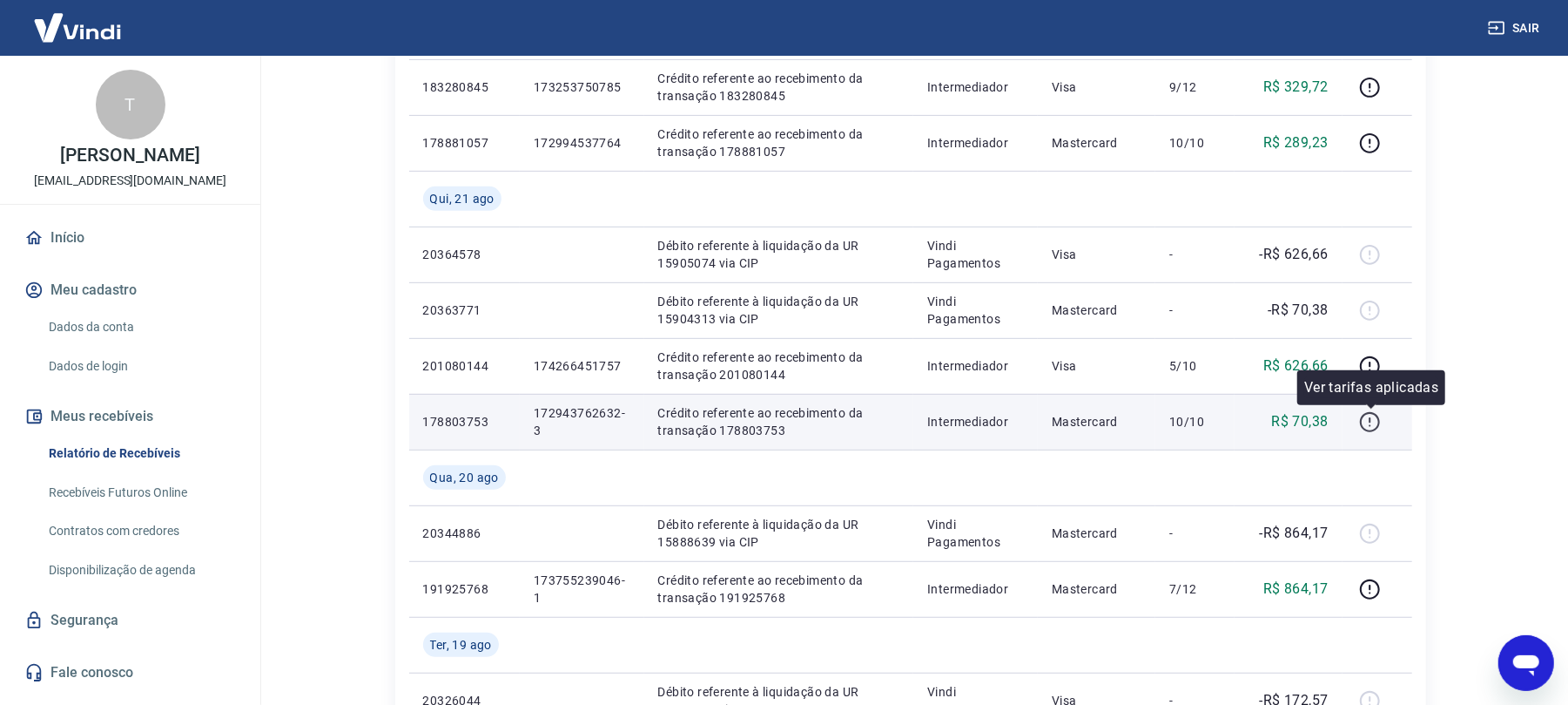
click at [1364, 423] on icon "button" at bounding box center [1370, 422] width 22 height 22
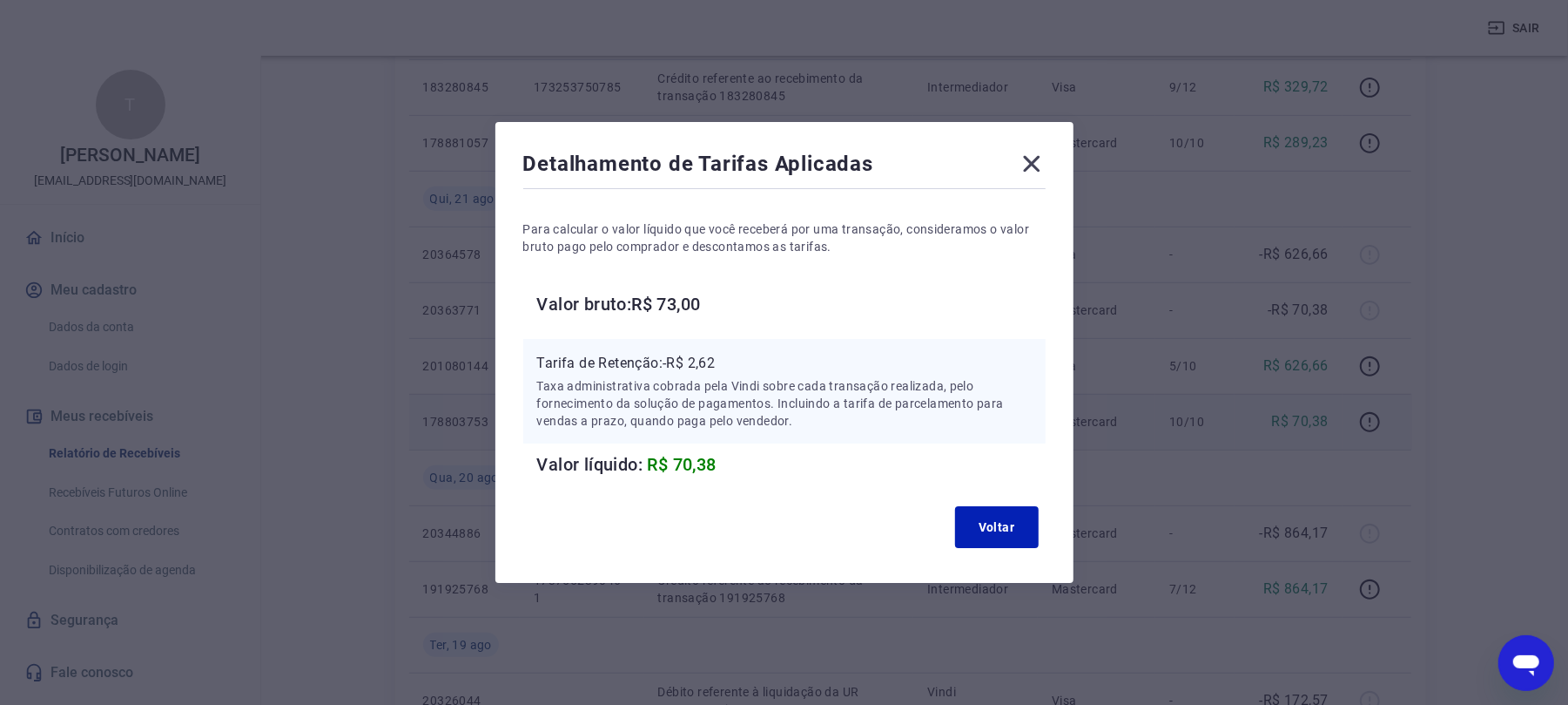
click at [1394, 472] on div "Detalhamento de Tarifas Aplicadas Para calcular o valor líquido que você recebe…" at bounding box center [784, 352] width 1568 height 705
click at [993, 533] on button "Voltar" at bounding box center [996, 527] width 83 height 42
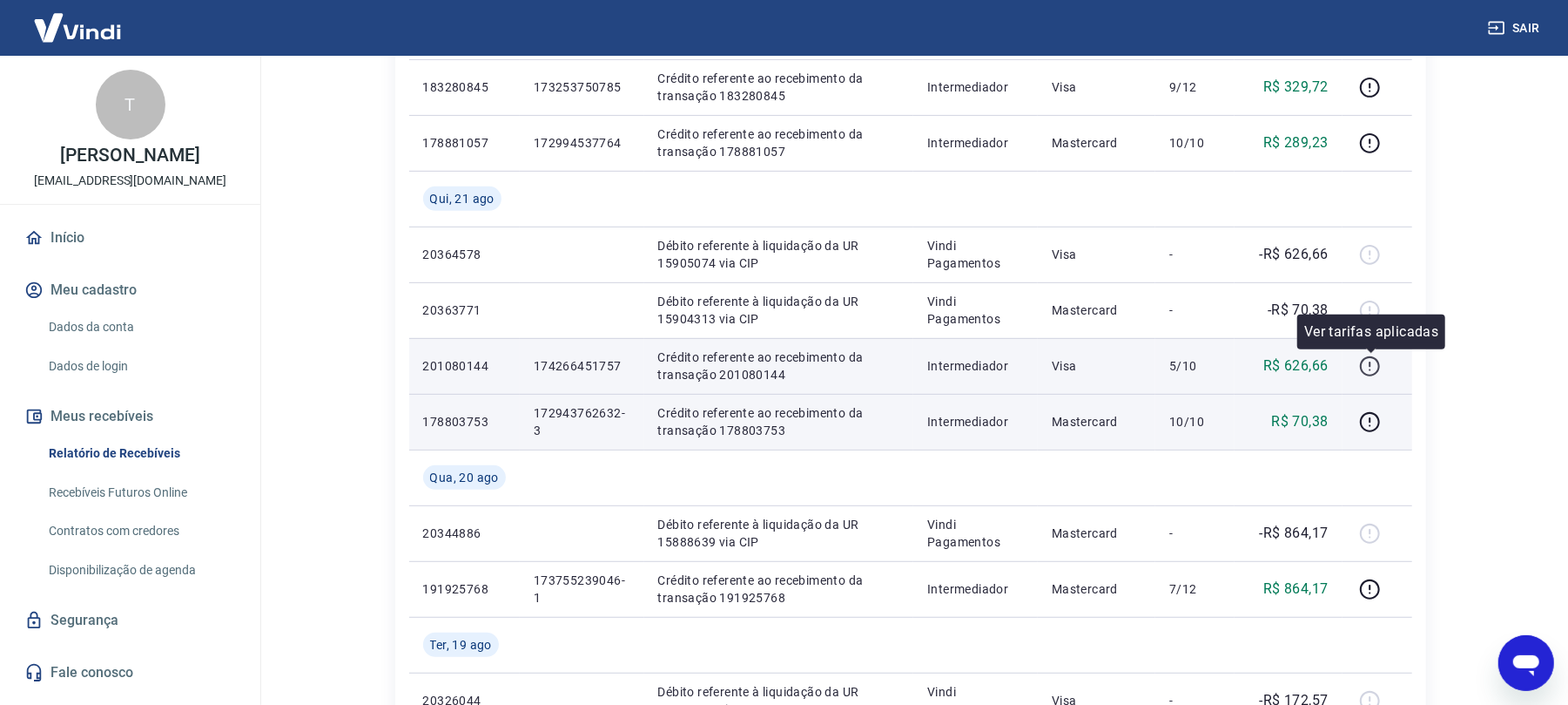
click at [1372, 367] on icon "button" at bounding box center [1370, 366] width 22 height 22
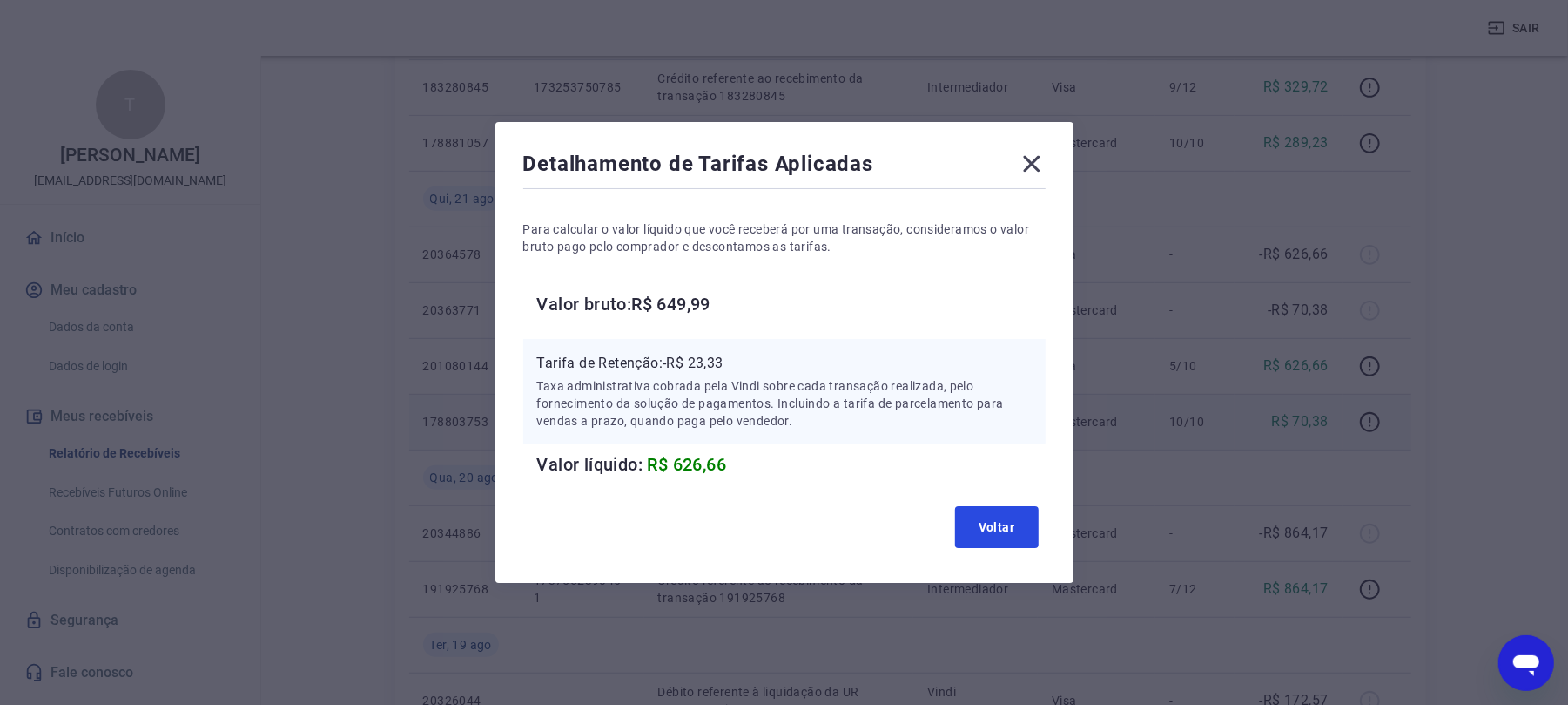
drag, startPoint x: 1003, startPoint y: 528, endPoint x: 1216, endPoint y: 440, distance: 230.5
click at [1011, 526] on button "Voltar" at bounding box center [996, 527] width 83 height 42
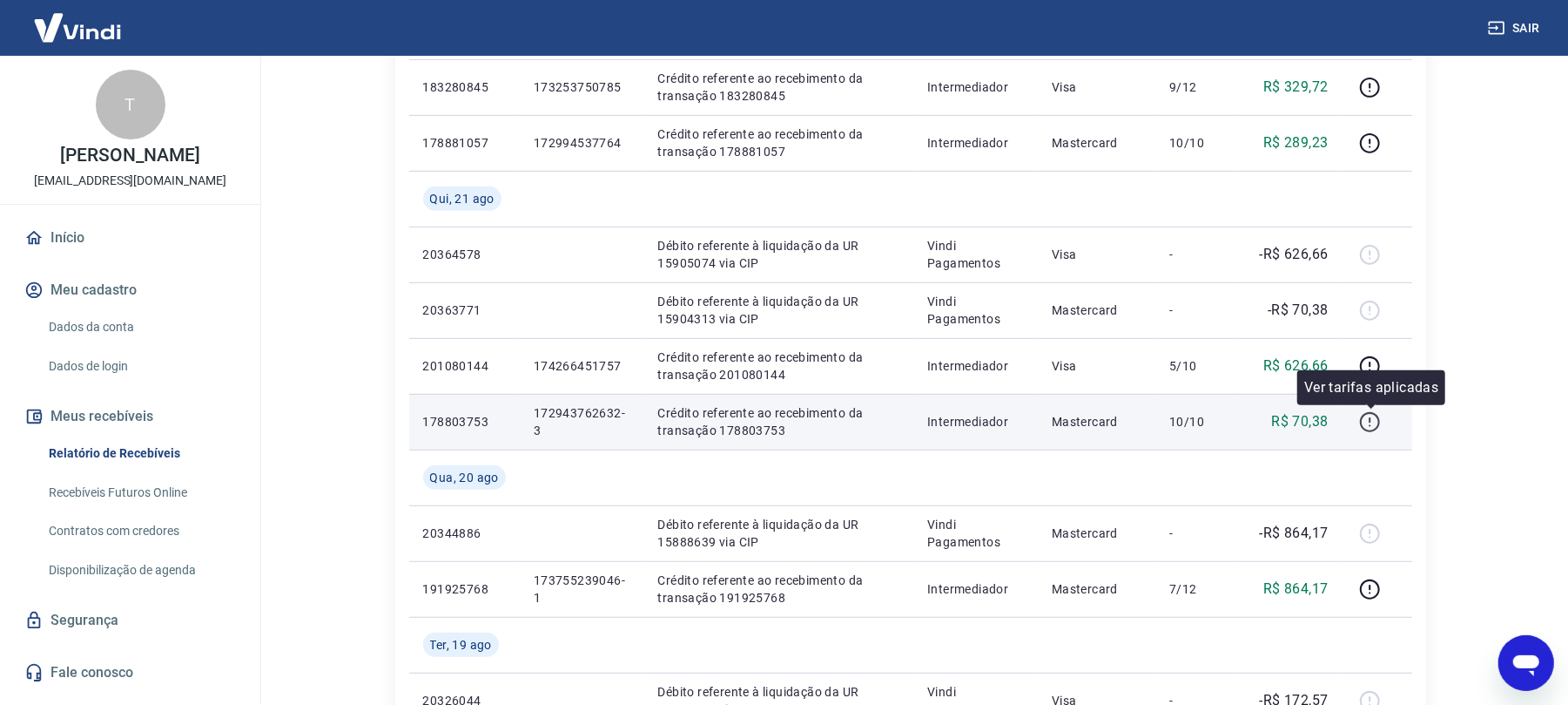
click at [1380, 422] on icon "button" at bounding box center [1370, 422] width 22 height 22
